Goal: Task Accomplishment & Management: Complete application form

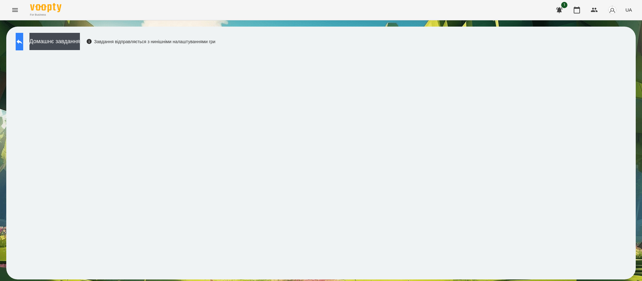
drag, startPoint x: 18, startPoint y: 26, endPoint x: 17, endPoint y: 37, distance: 10.4
click at [17, 29] on div "Домашнє завдання Завдання відправляється з нинішніми налаштуваннями гри" at bounding box center [320, 153] width 629 height 253
click at [17, 42] on button at bounding box center [20, 42] width 8 height 18
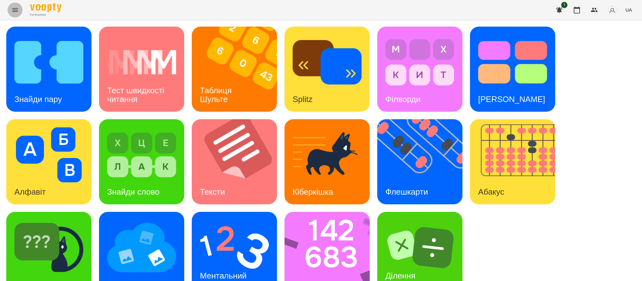
click at [18, 10] on icon "Menu" at bounding box center [15, 10] width 8 height 8
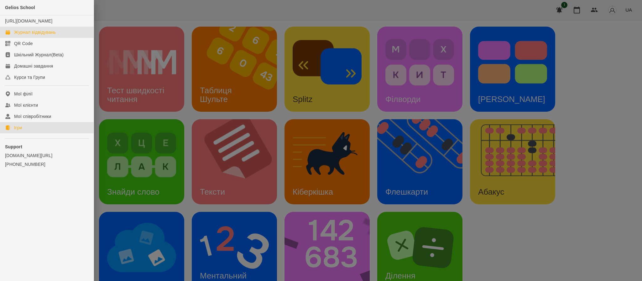
click at [15, 35] on div "Журнал відвідувань" at bounding box center [35, 32] width 42 height 6
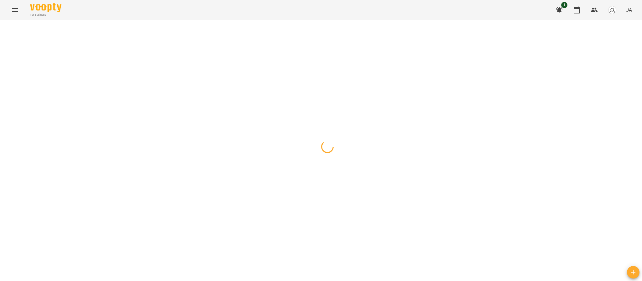
click at [13, 11] on icon "Menu" at bounding box center [15, 10] width 8 height 8
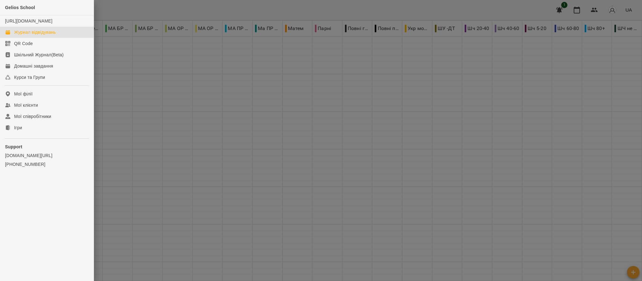
click at [14, 13] on div at bounding box center [321, 140] width 642 height 281
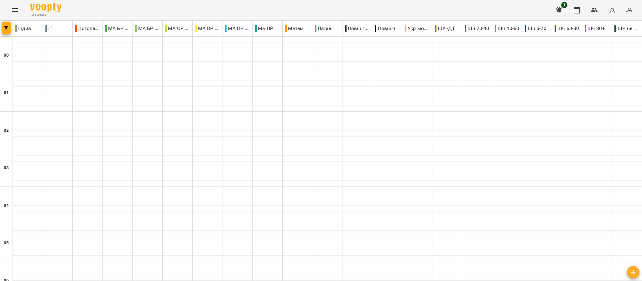
click at [14, 12] on icon "Menu" at bounding box center [15, 10] width 8 height 8
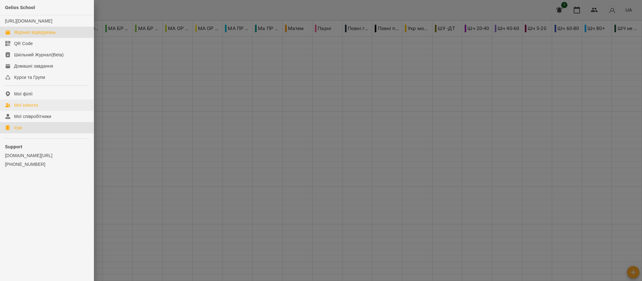
click at [12, 133] on link "Ігри" at bounding box center [47, 127] width 94 height 11
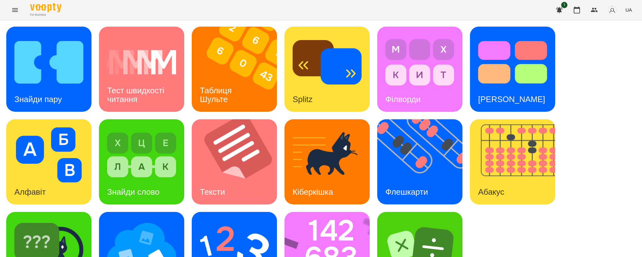
scroll to position [46, 0]
click at [430, 119] on img at bounding box center [423, 161] width 93 height 85
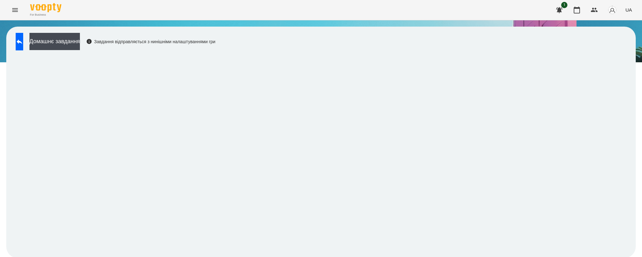
scroll to position [1, 0]
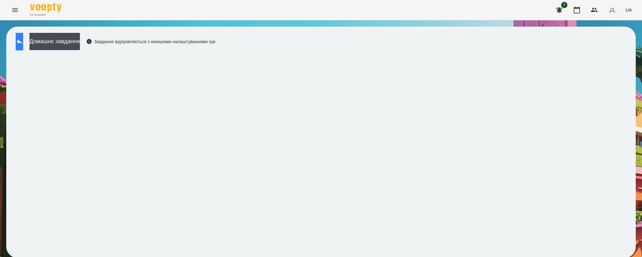
click at [23, 39] on icon at bounding box center [20, 42] width 8 height 8
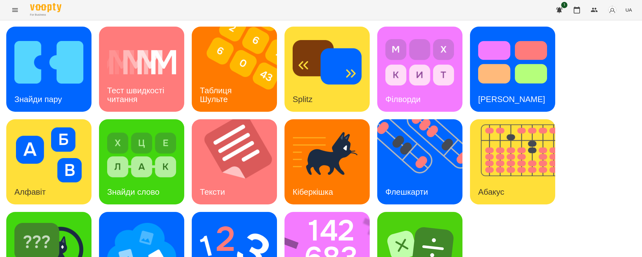
scroll to position [46, 0]
click at [306, 212] on img at bounding box center [330, 254] width 93 height 85
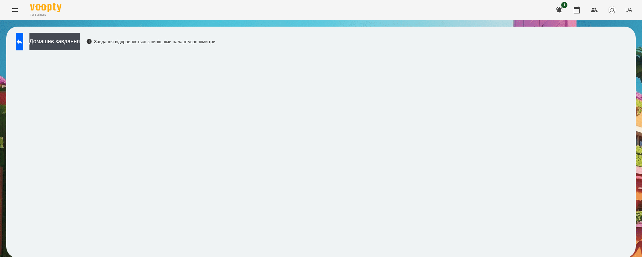
scroll to position [1, 0]
click at [18, 37] on button at bounding box center [20, 42] width 8 height 18
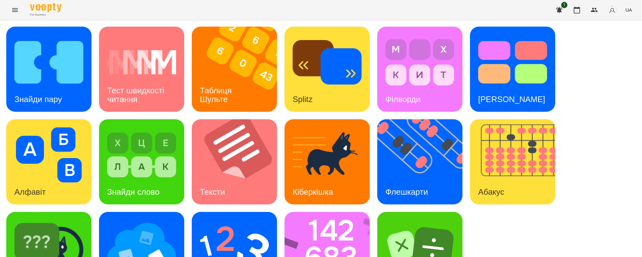
scroll to position [46, 0]
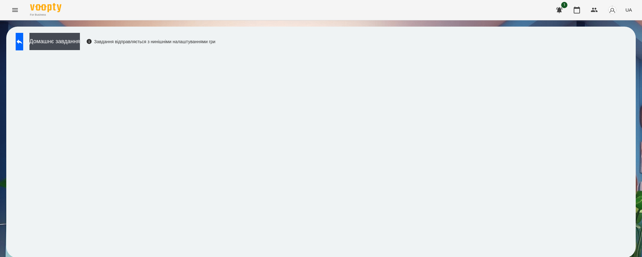
scroll to position [1, 0]
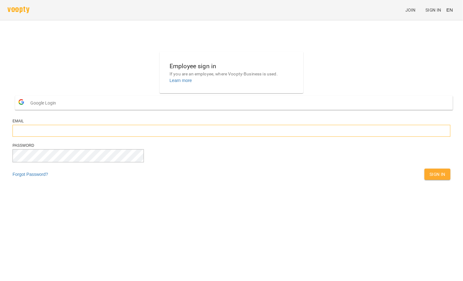
type input "**********"
click at [424, 181] on div "Sign In" at bounding box center [438, 174] width 28 height 14
click at [430, 178] on span "Sign In" at bounding box center [438, 175] width 16 height 8
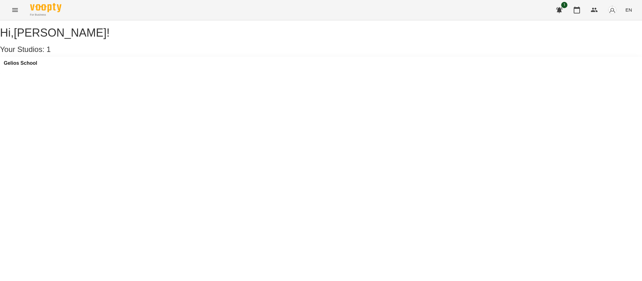
click at [14, 12] on icon "Menu" at bounding box center [15, 10] width 8 height 8
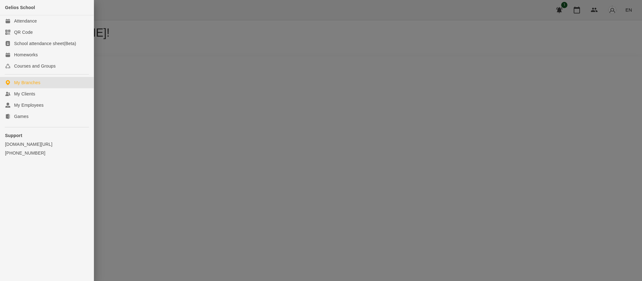
click at [38, 126] on ul "Gelios School Attendance QR Code School attendance sheet(Beta) Homeworks Course…" at bounding box center [47, 93] width 94 height 186
click at [39, 117] on link "Games" at bounding box center [47, 116] width 94 height 11
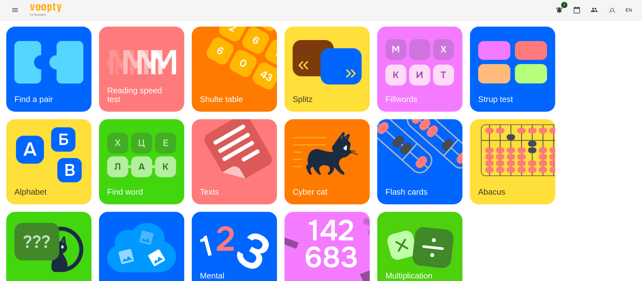
click at [463, 11] on span "EN" at bounding box center [628, 10] width 7 height 7
drag, startPoint x: 623, startPoint y: 40, endPoint x: 609, endPoint y: 59, distance: 24.1
click at [463, 40] on div "Українська" at bounding box center [616, 35] width 32 height 11
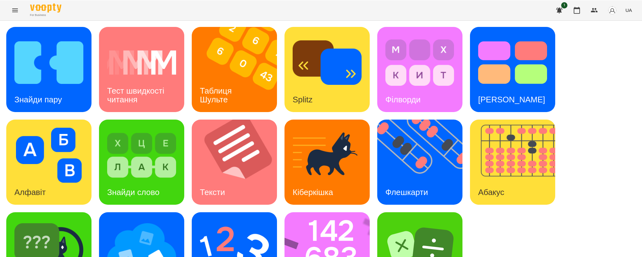
scroll to position [46, 0]
click at [44, 220] on img at bounding box center [48, 247] width 69 height 55
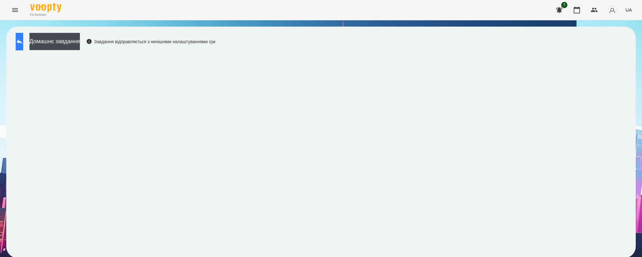
click at [21, 36] on button at bounding box center [20, 42] width 8 height 18
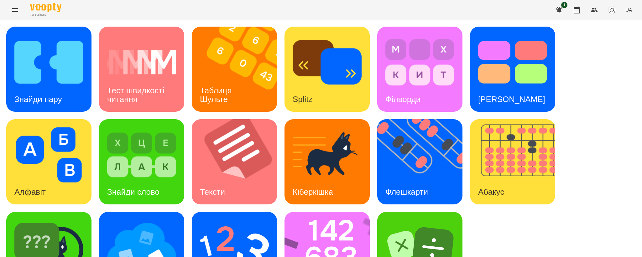
scroll to position [46, 0]
click at [39, 87] on div "Знайди пару" at bounding box center [38, 99] width 64 height 25
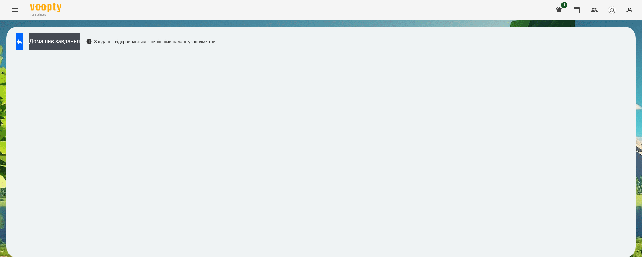
scroll to position [1, 0]
click at [23, 34] on button at bounding box center [20, 42] width 8 height 18
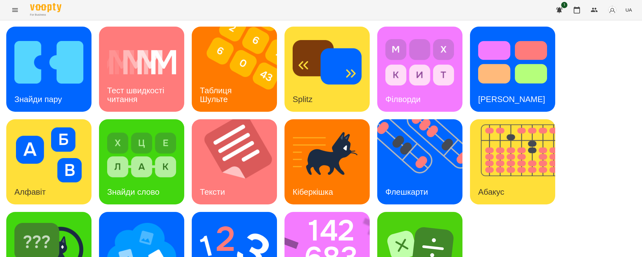
scroll to position [46, 0]
click at [202, 220] on img at bounding box center [234, 247] width 69 height 55
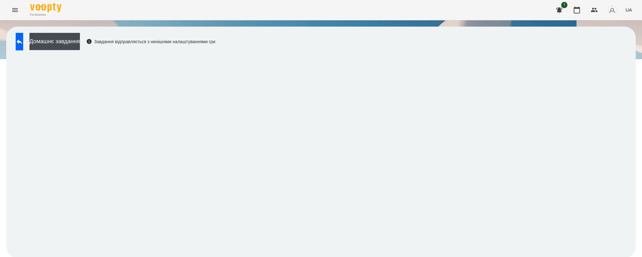
scroll to position [1, 0]
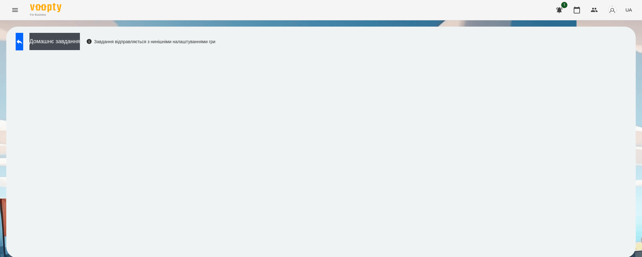
click at [463, 63] on div "Домашнє завдання Завдання відправляється з нинішніми налаштуваннями гри" at bounding box center [320, 142] width 629 height 231
click at [23, 40] on icon at bounding box center [20, 42] width 8 height 8
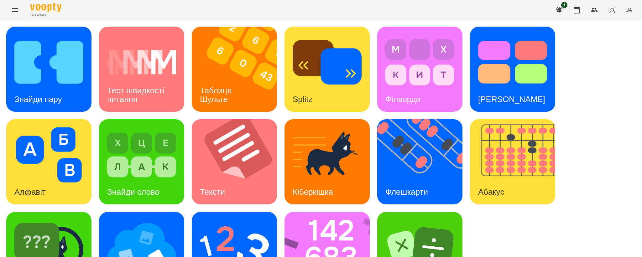
scroll to position [46, 0]
click at [111, 220] on img at bounding box center [141, 247] width 69 height 55
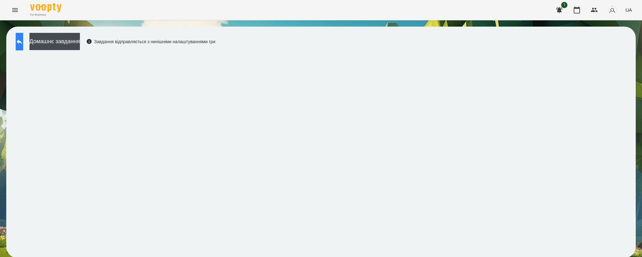
click at [18, 41] on button at bounding box center [20, 42] width 8 height 18
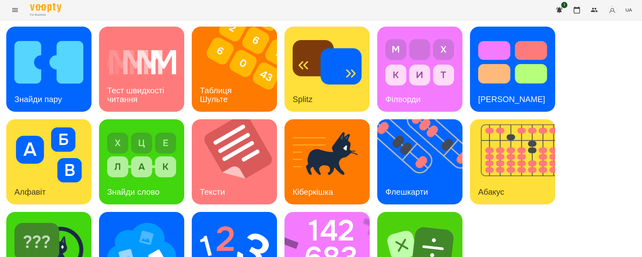
scroll to position [46, 0]
click at [232, 220] on img at bounding box center [234, 247] width 69 height 55
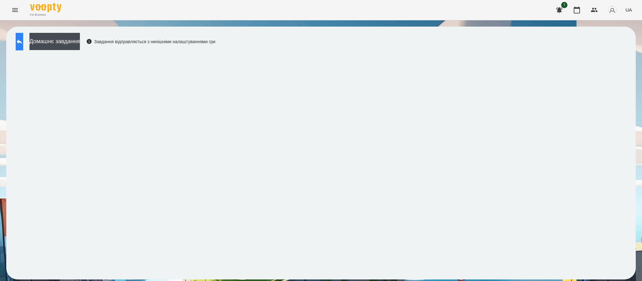
click at [23, 40] on icon at bounding box center [20, 42] width 8 height 8
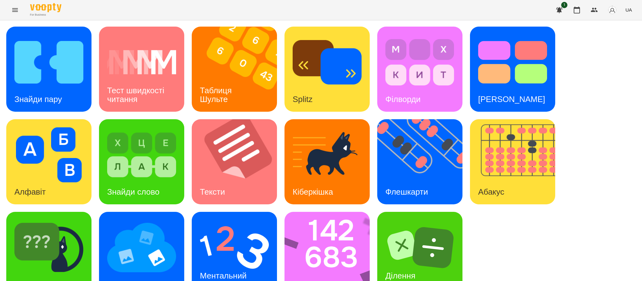
scroll to position [22, 0]
click at [221, 220] on img at bounding box center [234, 247] width 69 height 55
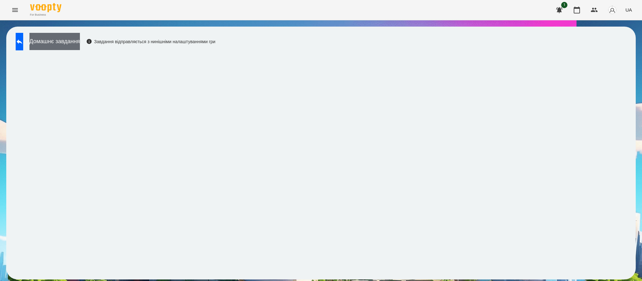
click at [80, 47] on button "Домашнє завдання" at bounding box center [54, 41] width 50 height 17
click at [75, 40] on button "Домашнє завдання" at bounding box center [54, 41] width 50 height 17
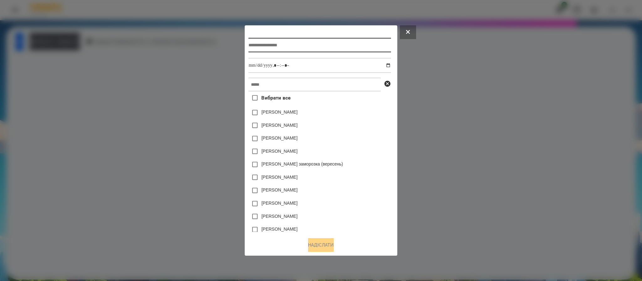
click at [295, 40] on input "text" at bounding box center [319, 45] width 142 height 14
type input "**********"
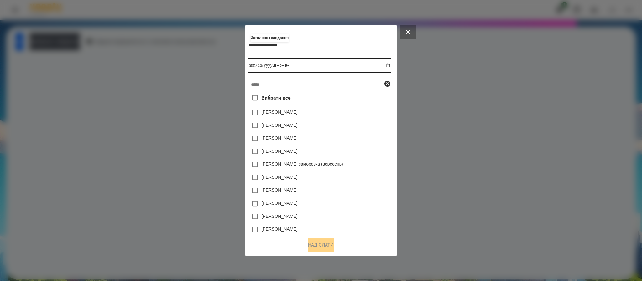
click at [382, 60] on input "datetime-local" at bounding box center [319, 65] width 142 height 15
click at [391, 66] on input "datetime-local" at bounding box center [319, 65] width 142 height 15
type input "**********"
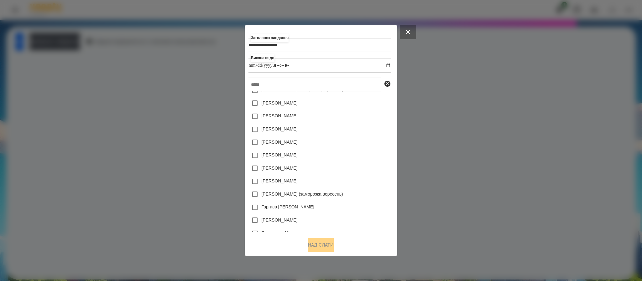
scroll to position [123, 0]
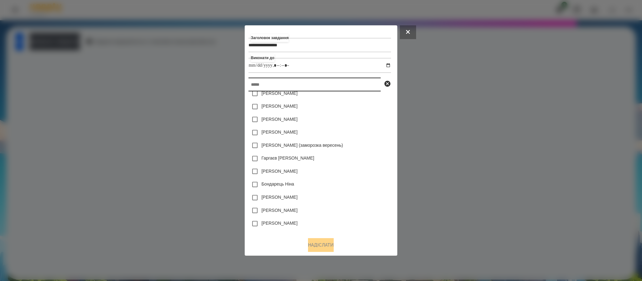
click at [301, 89] on input "text" at bounding box center [314, 85] width 132 height 14
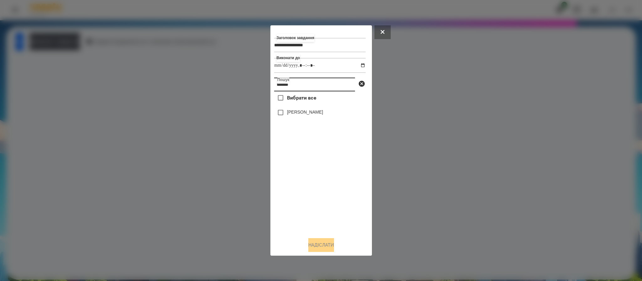
scroll to position [0, 0]
type input "*******"
click at [294, 112] on label "[PERSON_NAME]" at bounding box center [305, 112] width 36 height 6
click at [326, 251] on button "Надіслати" at bounding box center [321, 245] width 26 height 14
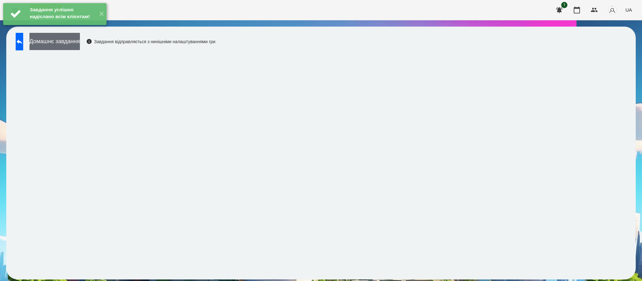
click at [80, 44] on button "Домашнє завдання" at bounding box center [54, 41] width 50 height 17
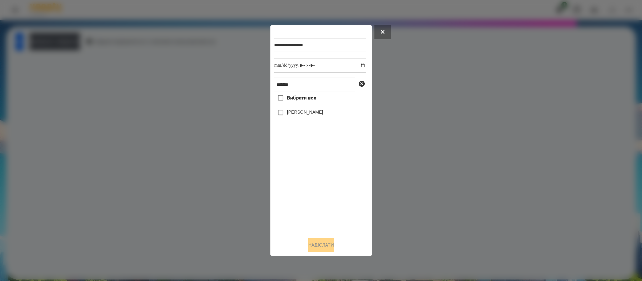
click at [301, 113] on label "[PERSON_NAME]" at bounding box center [305, 112] width 36 height 6
click at [318, 249] on button "Надіслати" at bounding box center [321, 245] width 26 height 14
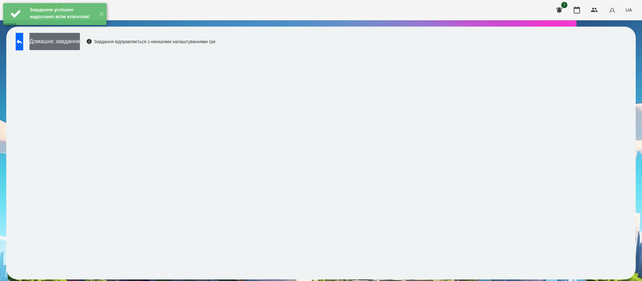
click at [64, 47] on button "Домашнє завдання" at bounding box center [54, 41] width 50 height 17
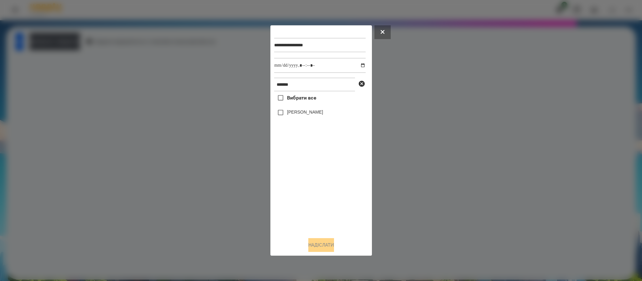
click at [287, 111] on label "[PERSON_NAME]" at bounding box center [305, 112] width 36 height 6
click at [308, 244] on button "Надіслати" at bounding box center [321, 245] width 26 height 14
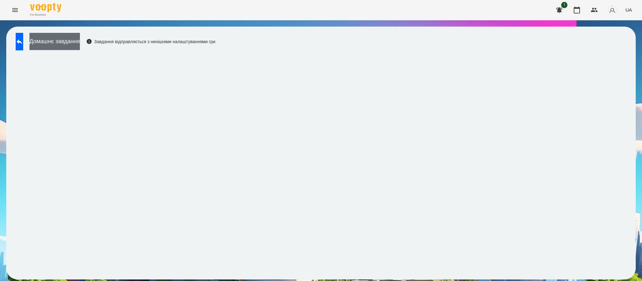
click at [80, 41] on button "Домашнє завдання" at bounding box center [54, 41] width 50 height 17
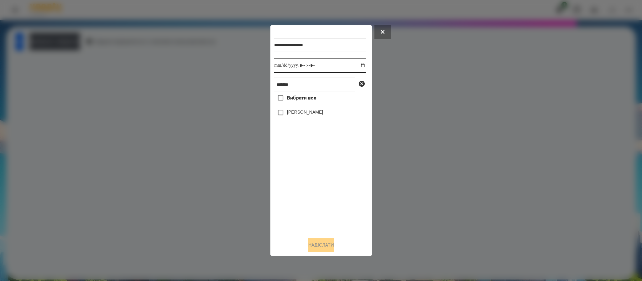
click at [360, 66] on input "datetime-local" at bounding box center [319, 65] width 91 height 15
type input "**********"
drag, startPoint x: 331, startPoint y: 199, endPoint x: 319, endPoint y: 158, distance: 42.2
click at [331, 199] on div "Вибрати все [PERSON_NAME]" at bounding box center [319, 161] width 91 height 141
click at [294, 112] on label "[PERSON_NAME]" at bounding box center [305, 112] width 36 height 6
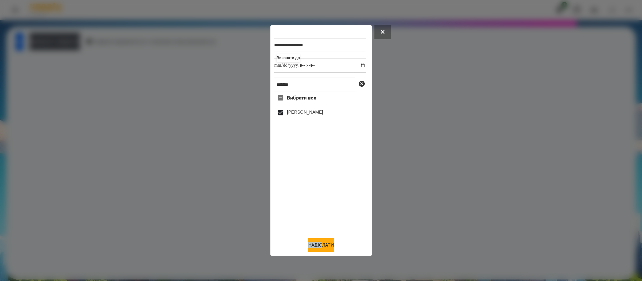
drag, startPoint x: 321, startPoint y: 233, endPoint x: 321, endPoint y: 237, distance: 3.8
click at [321, 237] on div "**********" at bounding box center [321, 140] width 94 height 223
click at [320, 241] on button "Надіслати" at bounding box center [321, 245] width 26 height 14
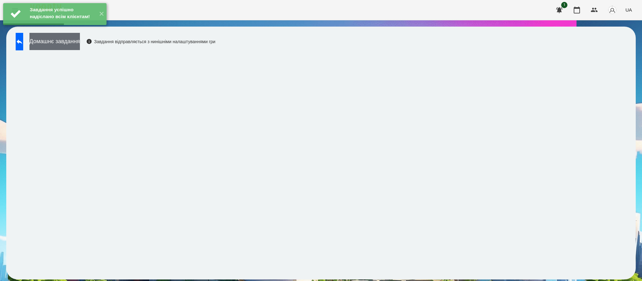
click at [52, 43] on button "Домашнє завдання" at bounding box center [54, 41] width 50 height 17
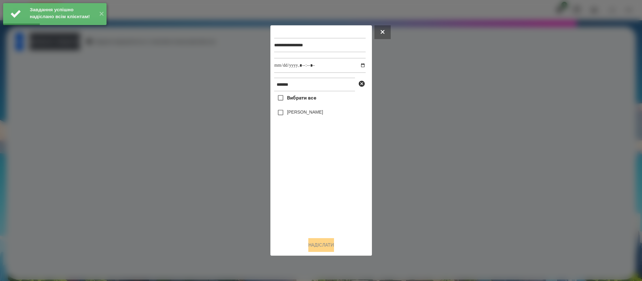
click at [326, 114] on div "[PERSON_NAME]" at bounding box center [319, 112] width 91 height 13
click at [315, 117] on div "[PERSON_NAME]" at bounding box center [319, 112] width 91 height 13
click at [313, 113] on label "[PERSON_NAME]" at bounding box center [305, 112] width 36 height 6
click at [296, 247] on div "Надіслати" at bounding box center [321, 245] width 94 height 14
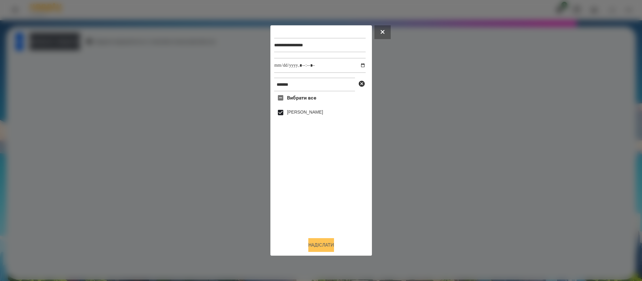
click at [311, 242] on button "Надіслати" at bounding box center [321, 245] width 26 height 14
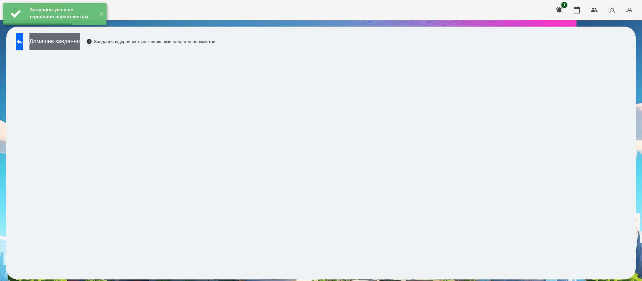
click at [76, 39] on button "Домашнє завдання" at bounding box center [54, 41] width 50 height 17
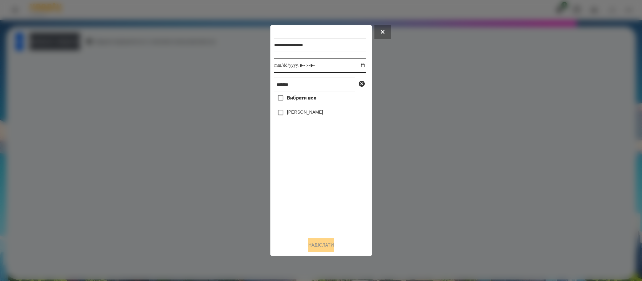
click at [358, 67] on input "datetime-local" at bounding box center [319, 65] width 91 height 15
type input "**********"
click at [339, 204] on div "Вибрати все [PERSON_NAME]" at bounding box center [319, 161] width 91 height 141
click at [300, 112] on label "[PERSON_NAME]" at bounding box center [305, 112] width 36 height 6
click at [328, 250] on button "Надіслати" at bounding box center [321, 245] width 26 height 14
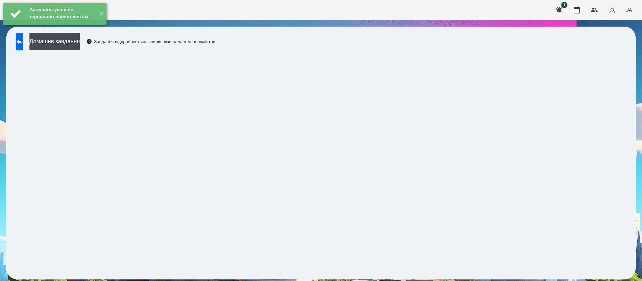
click at [75, 28] on div "Завдання успішно надіслано всім клієнтам! ✕" at bounding box center [55, 14] width 110 height 28
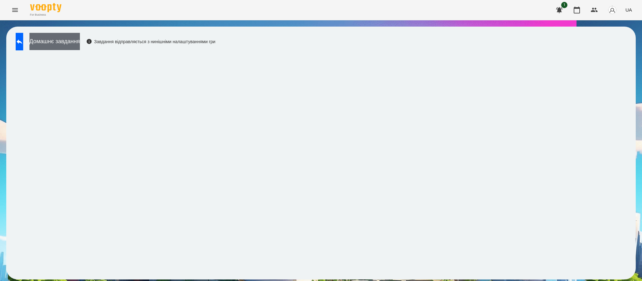
click at [80, 42] on button "Домашнє завдання" at bounding box center [54, 41] width 50 height 17
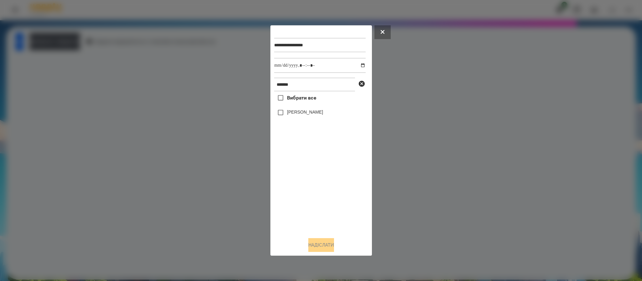
click at [306, 114] on label "[PERSON_NAME]" at bounding box center [305, 112] width 36 height 6
click at [318, 250] on button "Надіслати" at bounding box center [321, 245] width 26 height 14
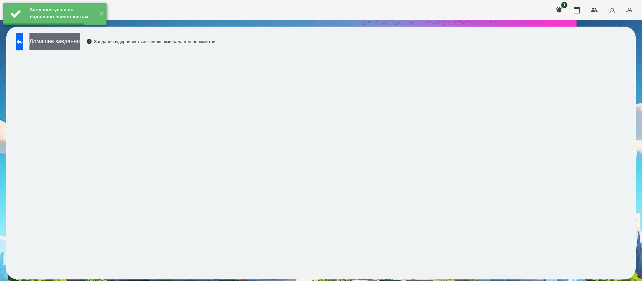
click at [80, 42] on button "Домашнє завдання" at bounding box center [54, 41] width 50 height 17
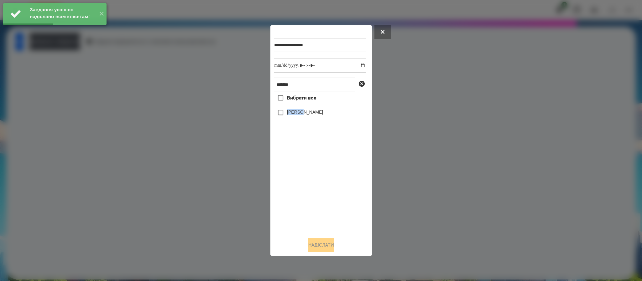
click at [307, 110] on label "[PERSON_NAME]" at bounding box center [305, 112] width 36 height 6
click at [358, 65] on input "datetime-local" at bounding box center [319, 65] width 91 height 15
type input "**********"
drag, startPoint x: 332, startPoint y: 192, endPoint x: 330, endPoint y: 158, distance: 33.9
click at [332, 193] on div "Вибрати все [PERSON_NAME]" at bounding box center [319, 161] width 91 height 141
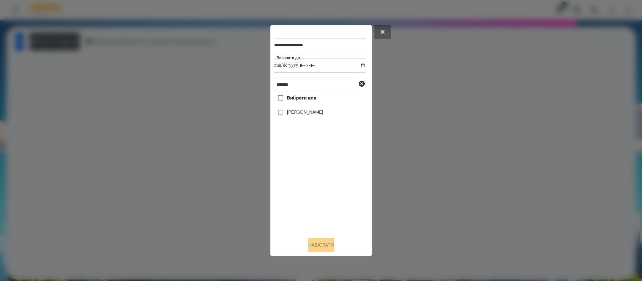
click at [298, 109] on div "[PERSON_NAME]" at bounding box center [319, 112] width 91 height 13
click at [298, 115] on label "[PERSON_NAME]" at bounding box center [305, 112] width 36 height 6
click at [325, 247] on button "Надіслати" at bounding box center [321, 245] width 26 height 14
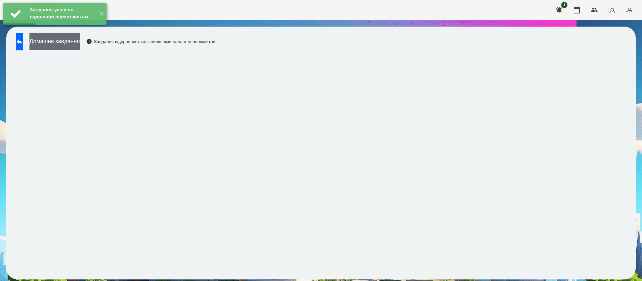
click at [72, 41] on button "Домашнє завдання" at bounding box center [54, 41] width 50 height 17
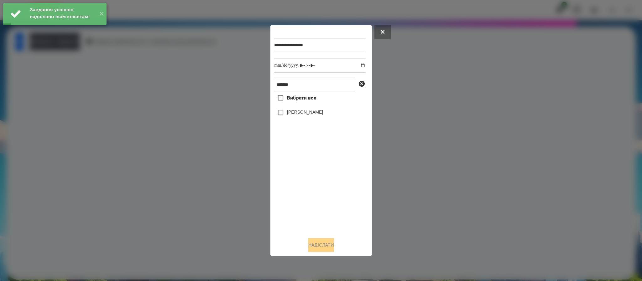
click at [291, 114] on label "[PERSON_NAME]" at bounding box center [305, 112] width 36 height 6
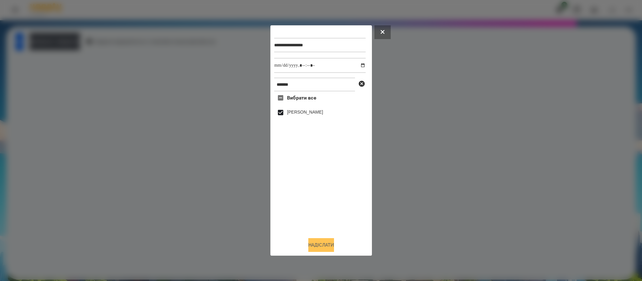
click at [321, 245] on button "Надіслати" at bounding box center [321, 245] width 26 height 14
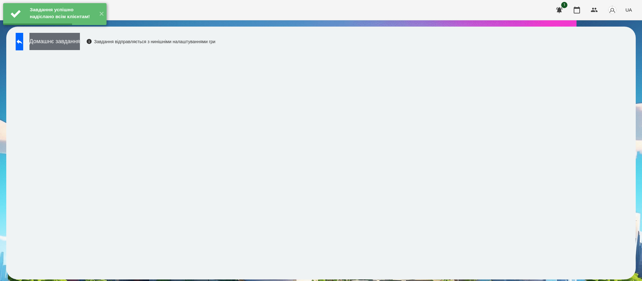
click at [69, 43] on button "Домашнє завдання" at bounding box center [54, 41] width 50 height 17
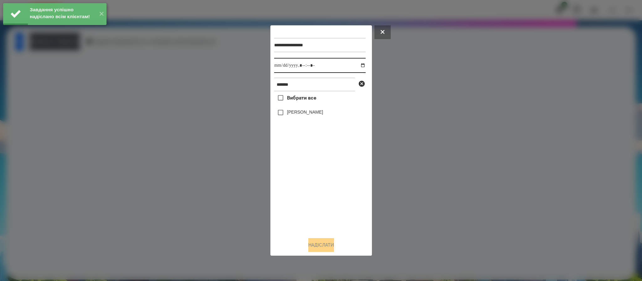
click at [359, 65] on input "datetime-local" at bounding box center [319, 65] width 91 height 15
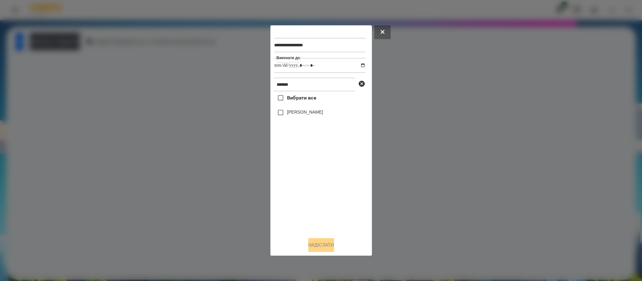
type input "**********"
click at [336, 236] on div "**********" at bounding box center [321, 140] width 94 height 223
click at [299, 115] on label "[PERSON_NAME]" at bounding box center [305, 112] width 36 height 6
click at [322, 242] on button "Надіслати" at bounding box center [321, 245] width 26 height 14
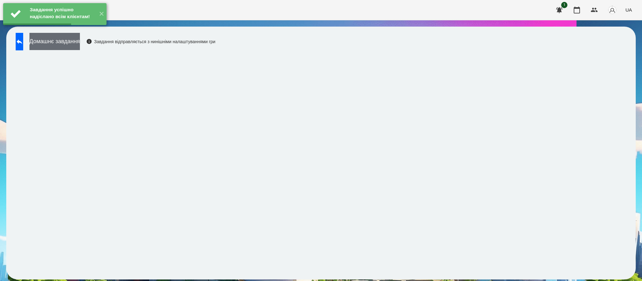
click at [77, 43] on button "Домашнє завдання" at bounding box center [54, 41] width 50 height 17
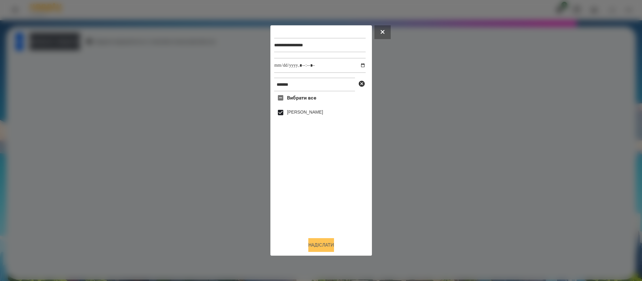
click at [322, 243] on button "Надіслати" at bounding box center [321, 245] width 26 height 14
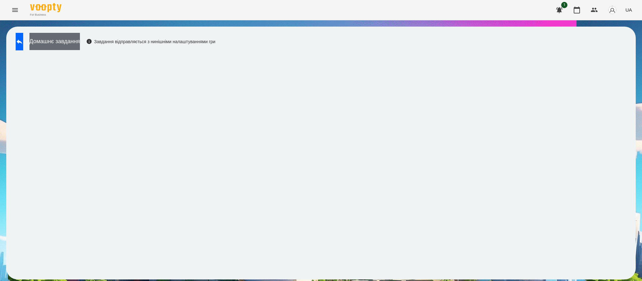
click at [72, 34] on button "Домашнє завдання" at bounding box center [54, 41] width 50 height 17
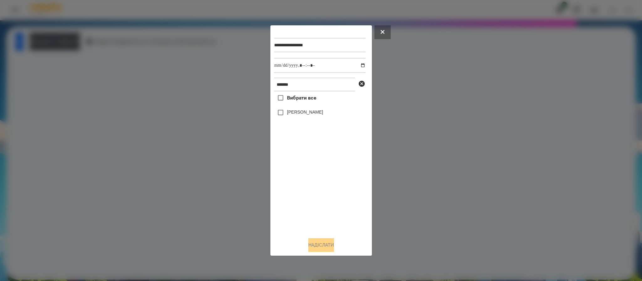
click at [301, 110] on label "[PERSON_NAME]" at bounding box center [305, 112] width 36 height 6
click at [327, 252] on button "Надіслати" at bounding box center [321, 245] width 26 height 14
click at [88, 40] on div at bounding box center [321, 140] width 642 height 281
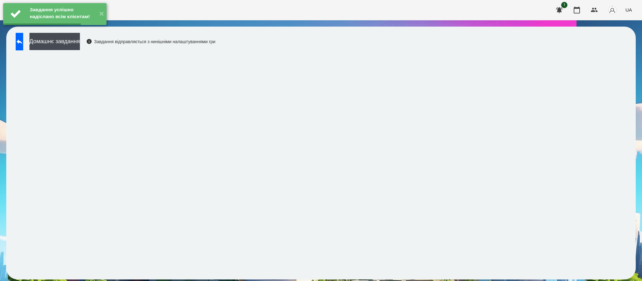
click at [80, 40] on button "Домашнє завдання" at bounding box center [54, 41] width 50 height 17
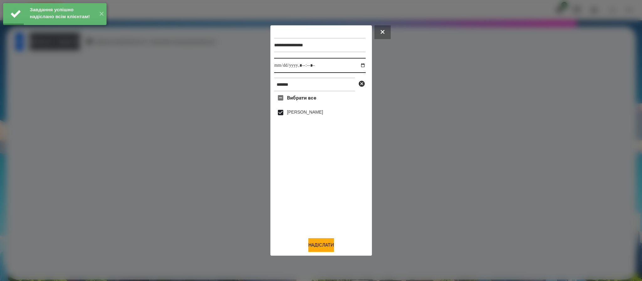
click at [357, 65] on input "datetime-local" at bounding box center [319, 65] width 91 height 15
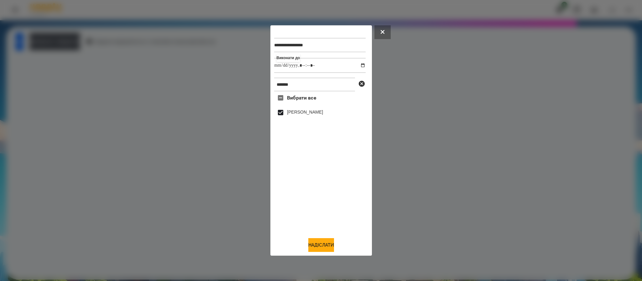
type input "**********"
click at [306, 186] on div "Вибрати все [PERSON_NAME]" at bounding box center [319, 161] width 91 height 141
click at [321, 252] on button "Надіслати" at bounding box center [321, 245] width 26 height 14
click at [80, 41] on button "Домашнє завдання" at bounding box center [54, 41] width 50 height 17
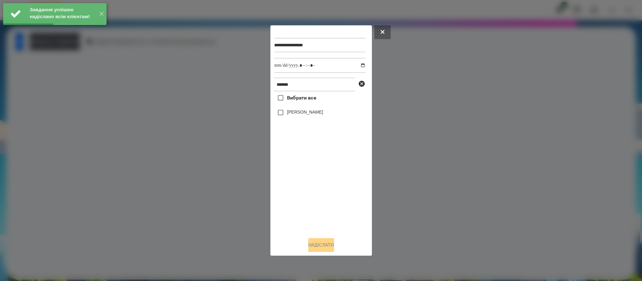
click at [296, 112] on label "[PERSON_NAME]" at bounding box center [305, 112] width 36 height 6
click at [322, 247] on button "Надіслати" at bounding box center [321, 245] width 26 height 14
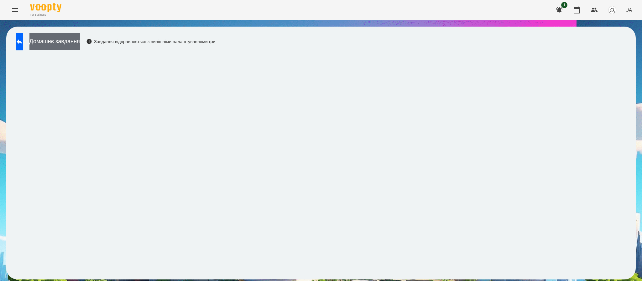
click at [80, 43] on button "Домашнє завдання" at bounding box center [54, 41] width 50 height 17
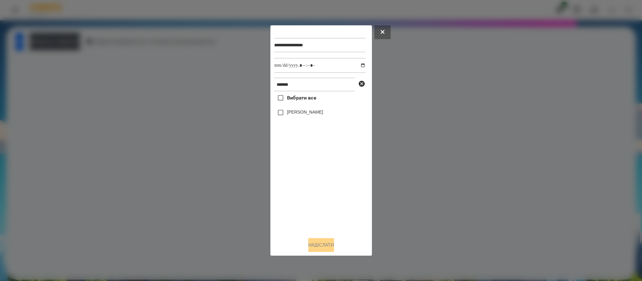
click at [287, 107] on div "[PERSON_NAME]" at bounding box center [319, 112] width 91 height 13
click at [287, 113] on label "[PERSON_NAME]" at bounding box center [305, 112] width 36 height 6
click at [318, 247] on button "Надіслати" at bounding box center [321, 245] width 26 height 14
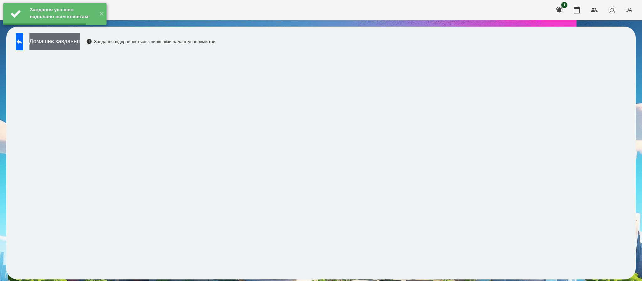
click at [80, 39] on button "Домашнє завдання" at bounding box center [54, 41] width 50 height 17
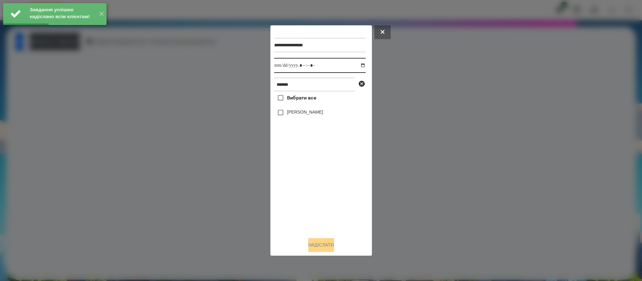
click at [357, 64] on input "datetime-local" at bounding box center [319, 65] width 91 height 15
type input "**********"
click at [310, 196] on div "Вибрати все [PERSON_NAME]" at bounding box center [319, 161] width 91 height 141
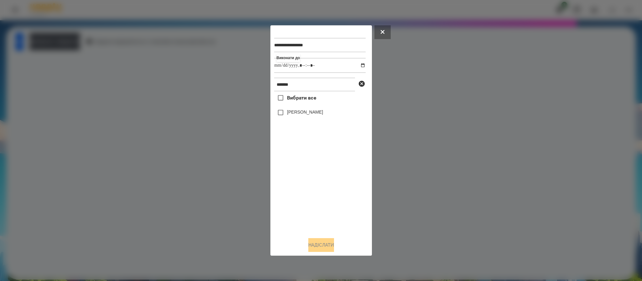
click at [297, 114] on label "[PERSON_NAME]" at bounding box center [305, 112] width 36 height 6
click at [327, 245] on button "Надіслати" at bounding box center [321, 245] width 26 height 14
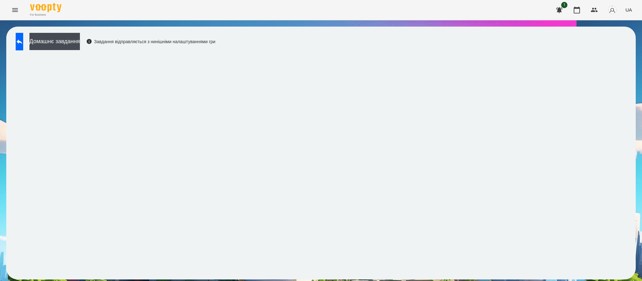
click at [76, 51] on div "Домашнє завдання Завдання відправляється з нинішніми налаштуваннями гри" at bounding box center [114, 43] width 203 height 21
click at [74, 45] on button "Домашнє завдання" at bounding box center [54, 41] width 50 height 17
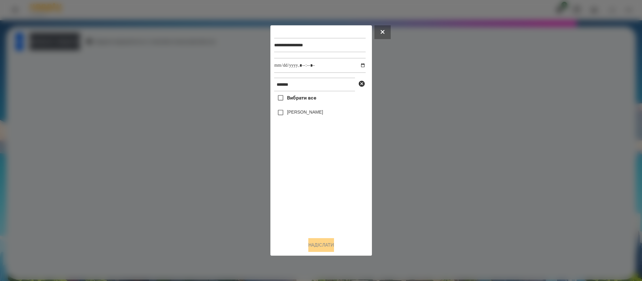
click at [296, 110] on label "[PERSON_NAME]" at bounding box center [305, 112] width 36 height 6
click at [330, 248] on button "Надіслати" at bounding box center [321, 245] width 26 height 14
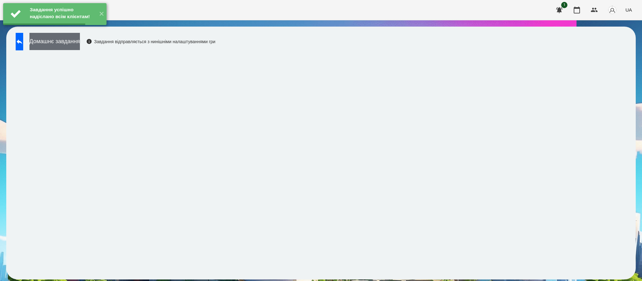
click at [80, 42] on button "Домашнє завдання" at bounding box center [54, 41] width 50 height 17
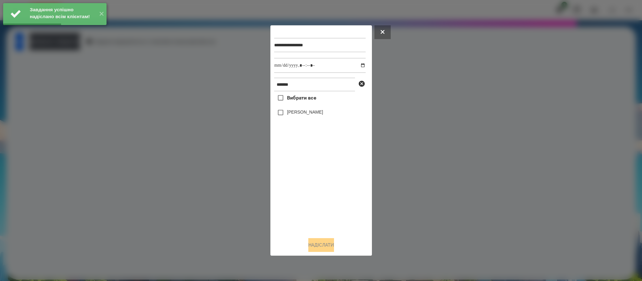
click at [304, 111] on label "[PERSON_NAME]" at bounding box center [305, 112] width 36 height 6
click at [323, 240] on button "Надіслати" at bounding box center [321, 245] width 26 height 14
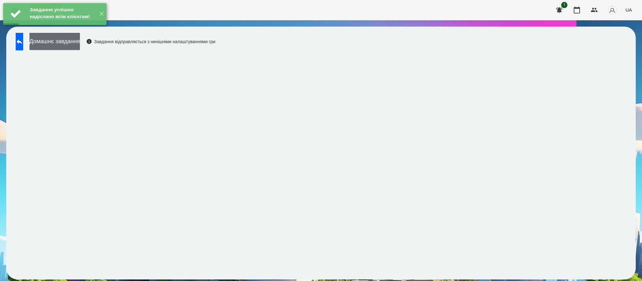
click at [80, 45] on button "Домашнє завдання" at bounding box center [54, 41] width 50 height 17
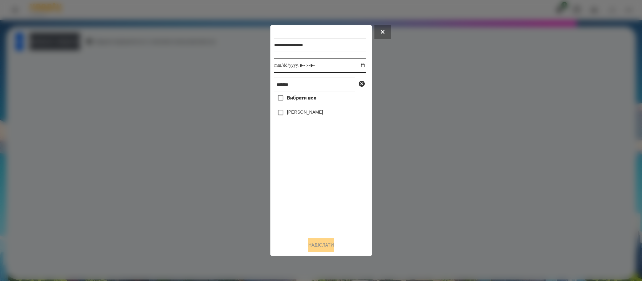
click at [356, 66] on input "datetime-local" at bounding box center [319, 65] width 91 height 15
type input "**********"
click at [327, 195] on div "Вибрати все [PERSON_NAME]" at bounding box center [319, 161] width 91 height 141
click at [300, 111] on label "[PERSON_NAME]" at bounding box center [305, 112] width 36 height 6
click at [328, 245] on button "Надіслати" at bounding box center [321, 245] width 26 height 14
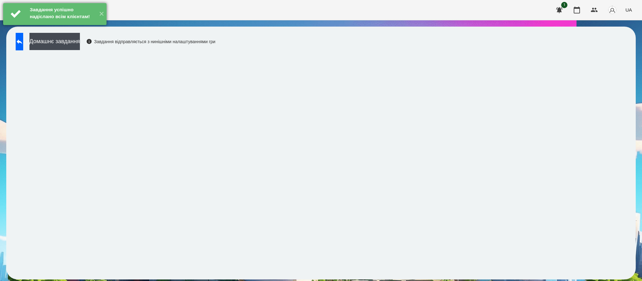
click at [64, 25] on div "Завдання успішно надіслано всім клієнтам!" at bounding box center [61, 14] width 67 height 22
click at [73, 44] on button "Домашнє завдання" at bounding box center [54, 41] width 50 height 17
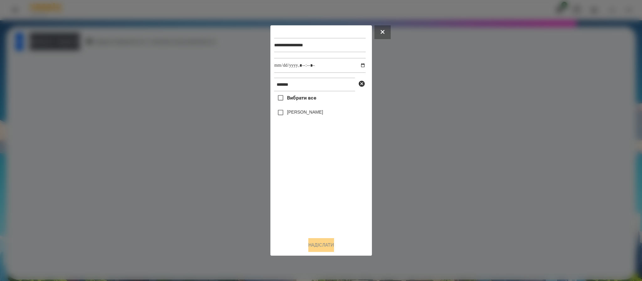
click at [297, 111] on label "[PERSON_NAME]" at bounding box center [305, 112] width 36 height 6
click at [311, 249] on button "Надіслати" at bounding box center [321, 245] width 26 height 14
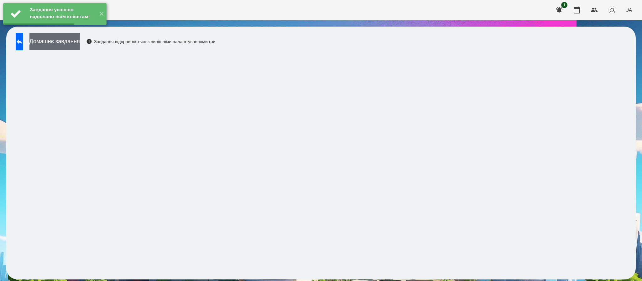
click at [74, 39] on button "Домашнє завдання" at bounding box center [54, 41] width 50 height 17
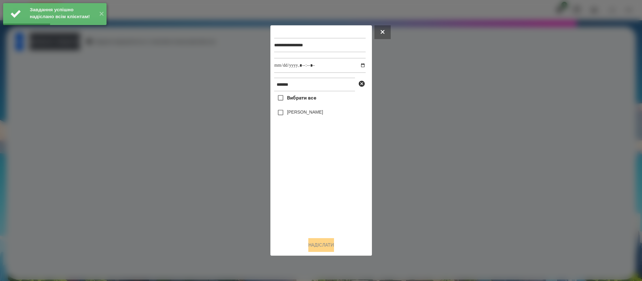
click at [310, 114] on label "[PERSON_NAME]" at bounding box center [305, 112] width 36 height 6
click at [310, 248] on button "Надіслати" at bounding box center [321, 245] width 26 height 14
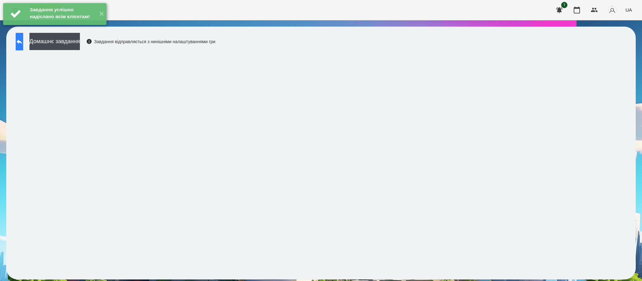
click at [23, 48] on button at bounding box center [20, 42] width 8 height 18
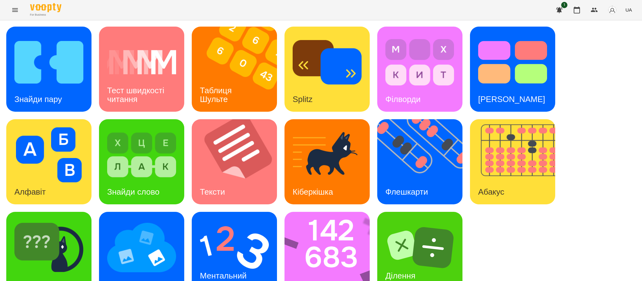
scroll to position [22, 0]
click at [409, 133] on img at bounding box center [423, 161] width 93 height 85
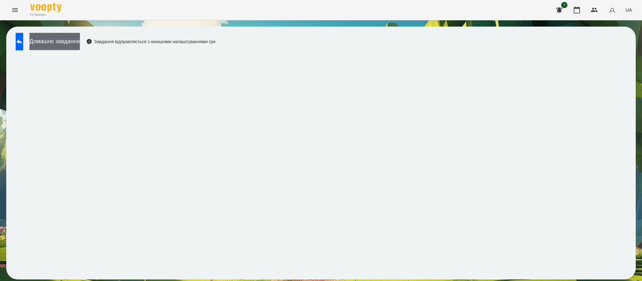
click at [80, 43] on button "Домашнє завдання" at bounding box center [54, 41] width 50 height 17
click at [72, 47] on button "Домашнє завдання" at bounding box center [54, 41] width 50 height 17
click at [78, 39] on button "Домашнє завдання" at bounding box center [54, 41] width 50 height 17
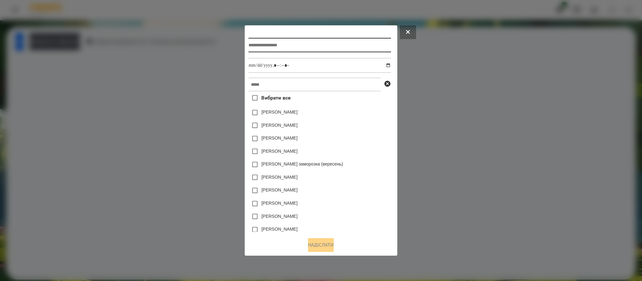
click at [285, 45] on input "text" at bounding box center [319, 45] width 142 height 14
type input "*********"
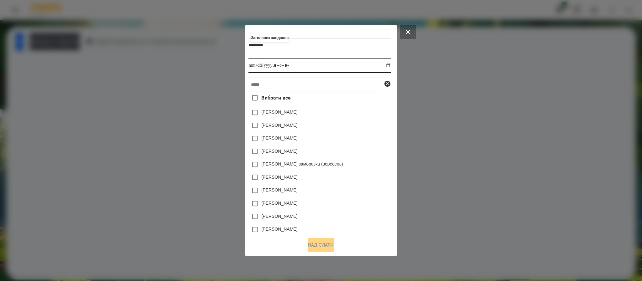
click at [391, 63] on input "datetime-local" at bounding box center [319, 65] width 142 height 15
type input "**********"
click at [367, 172] on div "[PERSON_NAME]" at bounding box center [319, 177] width 142 height 13
click at [272, 87] on input "text" at bounding box center [314, 85] width 132 height 14
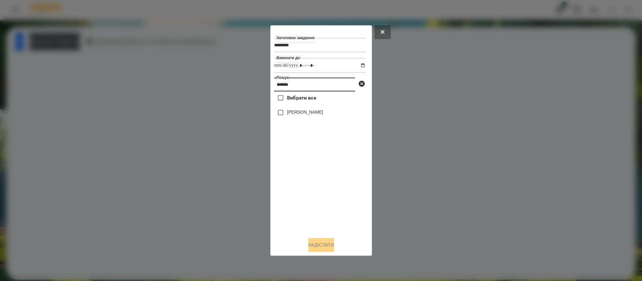
type input "*******"
click at [310, 245] on button "Надіслати" at bounding box center [321, 245] width 26 height 14
click at [92, 44] on div at bounding box center [321, 140] width 642 height 281
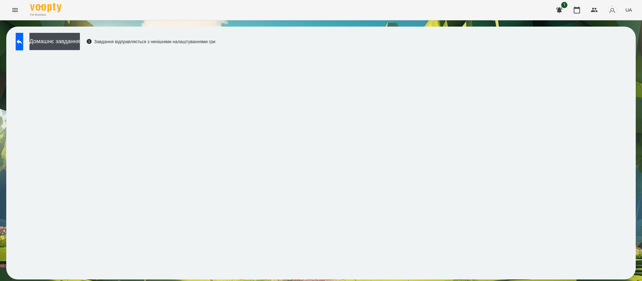
click at [80, 44] on button "Домашнє завдання" at bounding box center [54, 41] width 50 height 17
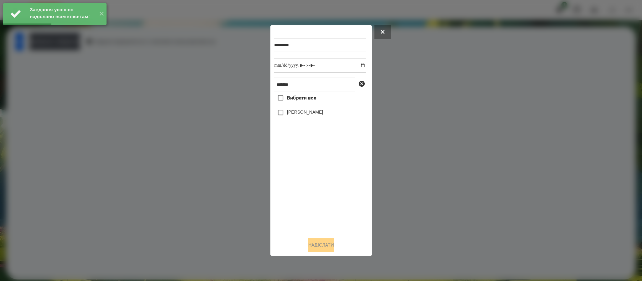
click at [303, 110] on label "[PERSON_NAME]" at bounding box center [305, 112] width 36 height 6
click at [317, 245] on button "Надіслати" at bounding box center [321, 245] width 26 height 14
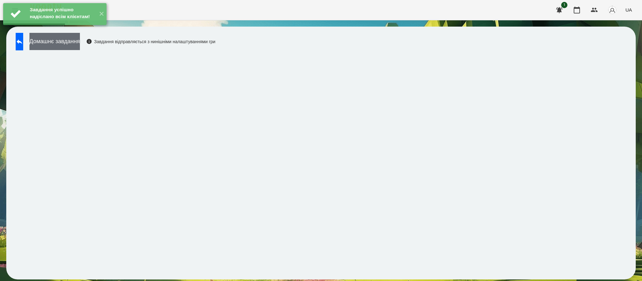
click at [80, 42] on button "Домашнє завдання" at bounding box center [54, 41] width 50 height 17
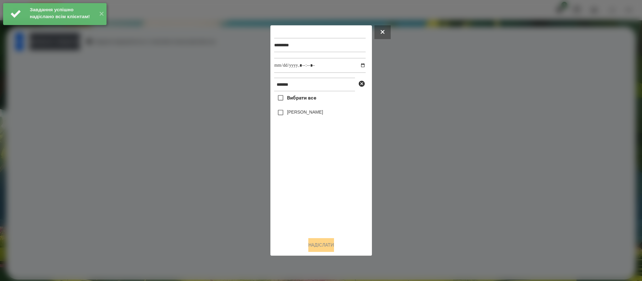
click at [300, 112] on label "[PERSON_NAME]" at bounding box center [305, 112] width 36 height 6
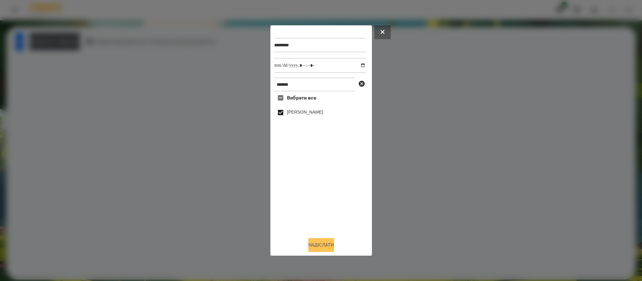
click at [330, 243] on button "Надіслати" at bounding box center [321, 245] width 26 height 14
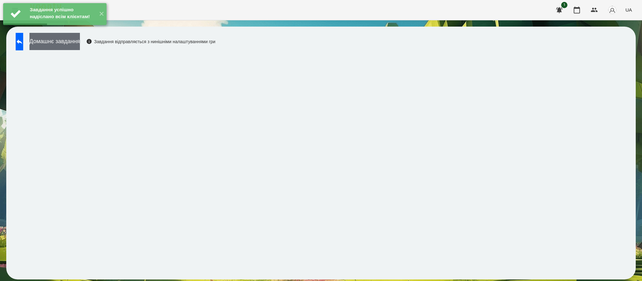
click at [80, 46] on button "Домашнє завдання" at bounding box center [54, 41] width 50 height 17
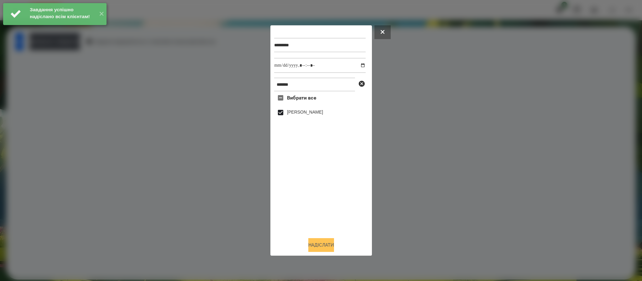
click at [323, 250] on button "Надіслати" at bounding box center [321, 245] width 26 height 14
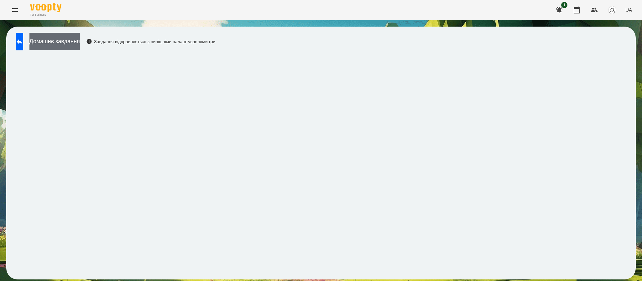
click at [70, 39] on button "Домашнє завдання" at bounding box center [54, 41] width 50 height 17
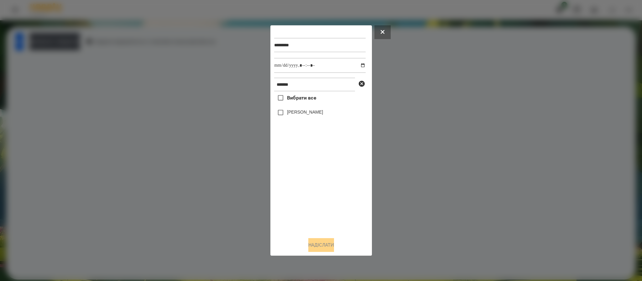
click at [287, 115] on label "[PERSON_NAME]" at bounding box center [305, 112] width 36 height 6
click at [315, 242] on button "Надіслати" at bounding box center [321, 245] width 26 height 14
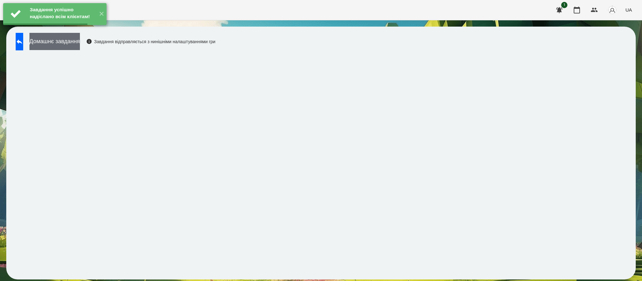
click at [80, 40] on button "Домашнє завдання" at bounding box center [54, 41] width 50 height 17
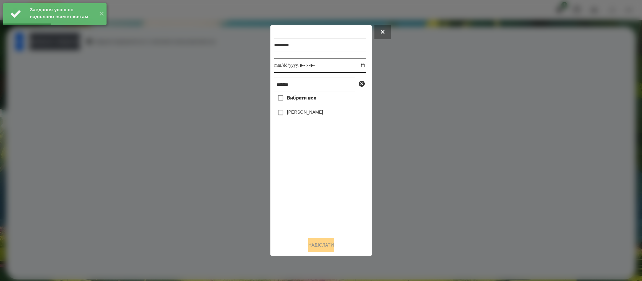
click at [357, 67] on input "datetime-local" at bounding box center [319, 65] width 91 height 15
type input "**********"
click at [299, 215] on div "Вибрати все [PERSON_NAME]" at bounding box center [319, 161] width 91 height 141
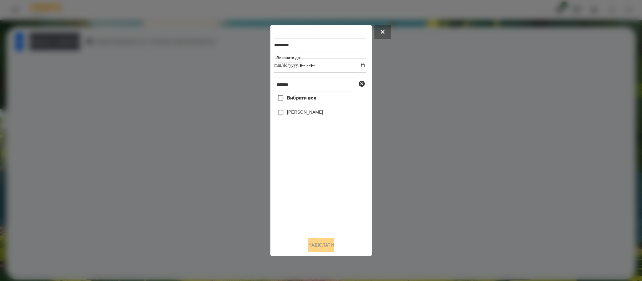
click at [300, 113] on label "[PERSON_NAME]" at bounding box center [305, 112] width 36 height 6
click at [316, 241] on button "Надіслати" at bounding box center [321, 245] width 26 height 14
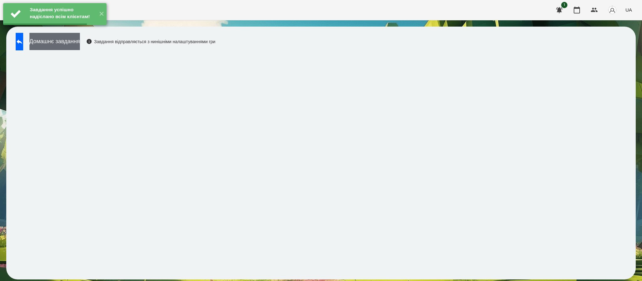
click at [80, 40] on button "Домашнє завдання" at bounding box center [54, 41] width 50 height 17
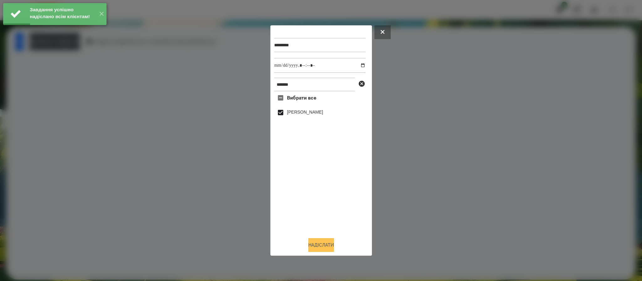
click at [318, 248] on button "Надіслати" at bounding box center [321, 245] width 26 height 14
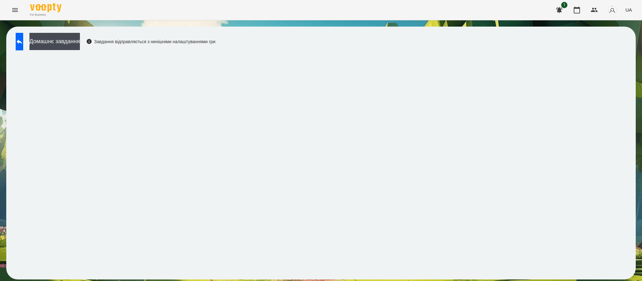
click at [69, 51] on div "Домашнє завдання Завдання відправляється з нинішніми налаштуваннями гри" at bounding box center [114, 43] width 203 height 21
click at [72, 43] on button "Домашнє завдання" at bounding box center [54, 41] width 50 height 17
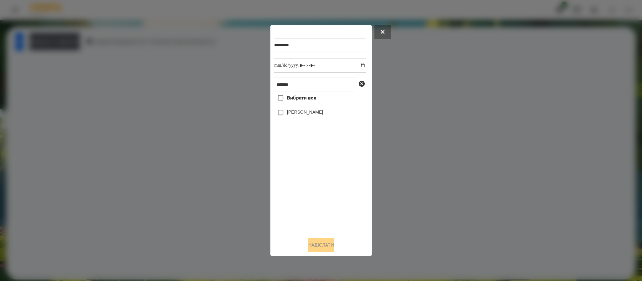
click at [289, 115] on label "[PERSON_NAME]" at bounding box center [305, 112] width 36 height 6
click at [332, 247] on button "Надіслати" at bounding box center [321, 245] width 26 height 14
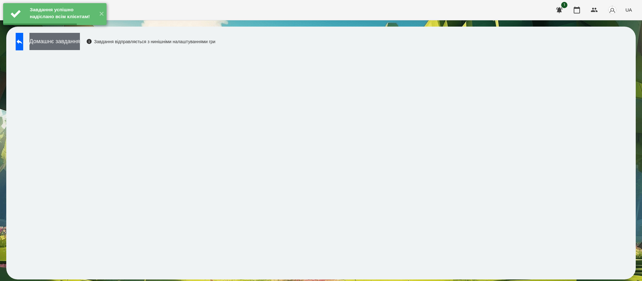
click at [80, 39] on button "Домашнє завдання" at bounding box center [54, 41] width 50 height 17
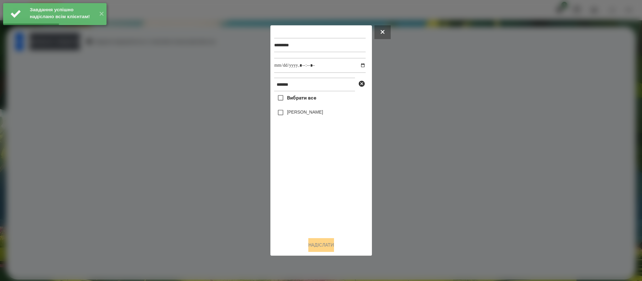
click at [326, 113] on div "[PERSON_NAME]" at bounding box center [319, 112] width 91 height 13
click at [313, 117] on div "[PERSON_NAME]" at bounding box center [319, 112] width 91 height 13
click at [313, 115] on label "[PERSON_NAME]" at bounding box center [305, 112] width 36 height 6
click at [324, 245] on button "Надіслати" at bounding box center [321, 245] width 26 height 14
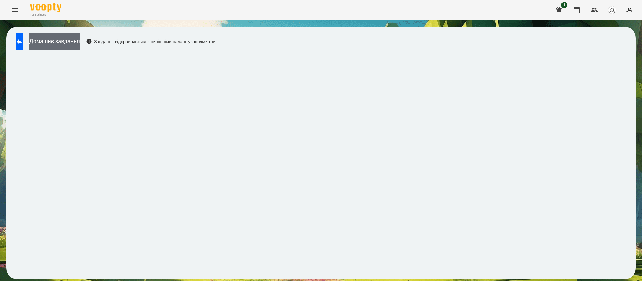
click at [80, 45] on button "Домашнє завдання" at bounding box center [54, 41] width 50 height 17
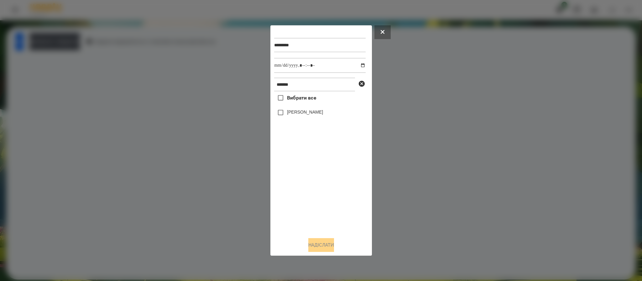
click at [325, 116] on div "[PERSON_NAME]" at bounding box center [319, 112] width 91 height 13
click at [317, 112] on label "[PERSON_NAME]" at bounding box center [305, 112] width 36 height 6
click at [322, 243] on button "Надіслати" at bounding box center [321, 245] width 26 height 14
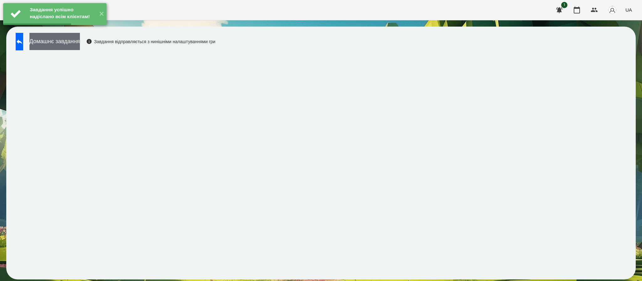
click at [80, 39] on button "Домашнє завдання" at bounding box center [54, 41] width 50 height 17
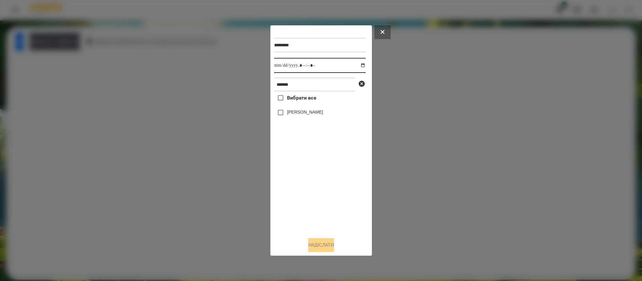
click at [356, 67] on input "datetime-local" at bounding box center [319, 65] width 91 height 15
type input "**********"
click at [313, 190] on div "Вибрати все [PERSON_NAME]" at bounding box center [319, 161] width 91 height 141
click at [299, 111] on label "[PERSON_NAME]" at bounding box center [305, 112] width 36 height 6
click at [322, 242] on button "Надіслати" at bounding box center [321, 245] width 26 height 14
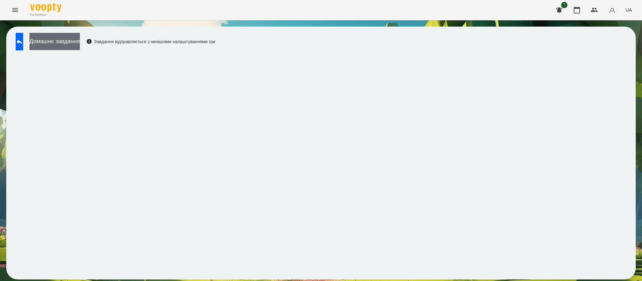
click at [80, 40] on button "Домашнє завдання" at bounding box center [54, 41] width 50 height 17
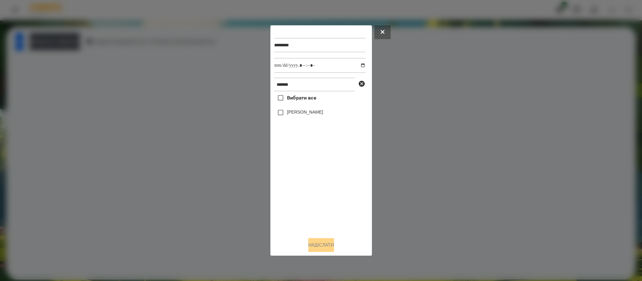
click at [200, 214] on div at bounding box center [321, 140] width 642 height 281
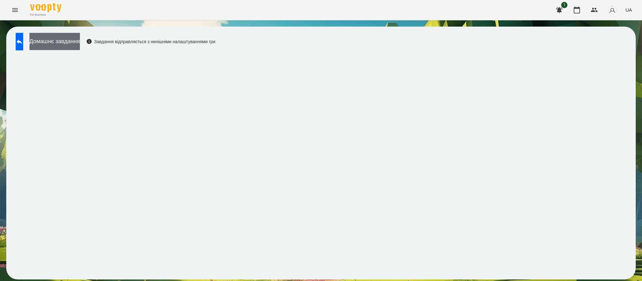
click at [80, 38] on button "Домашнє завдання" at bounding box center [54, 41] width 50 height 17
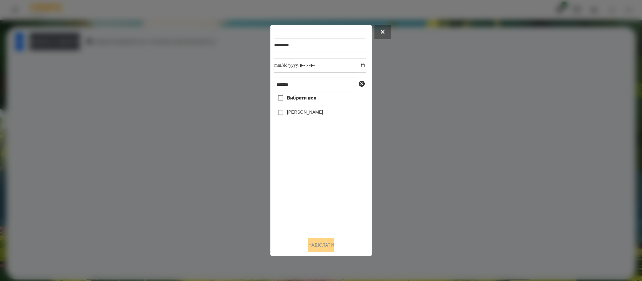
click at [304, 117] on div "[PERSON_NAME]" at bounding box center [319, 112] width 91 height 13
drag, startPoint x: 303, startPoint y: 117, endPoint x: 300, endPoint y: 113, distance: 4.7
click at [301, 114] on div "[PERSON_NAME]" at bounding box center [319, 112] width 91 height 13
click at [301, 111] on label "[PERSON_NAME]" at bounding box center [305, 112] width 36 height 6
click at [327, 260] on div at bounding box center [321, 140] width 642 height 281
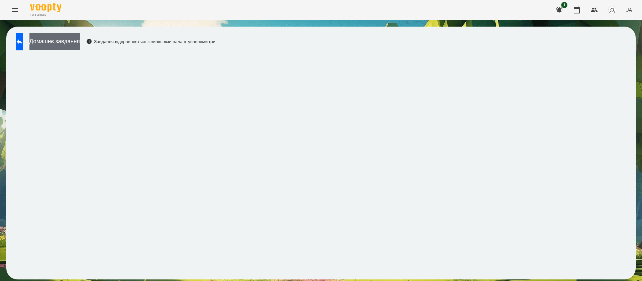
click at [67, 45] on button "Домашнє завдання" at bounding box center [54, 41] width 50 height 17
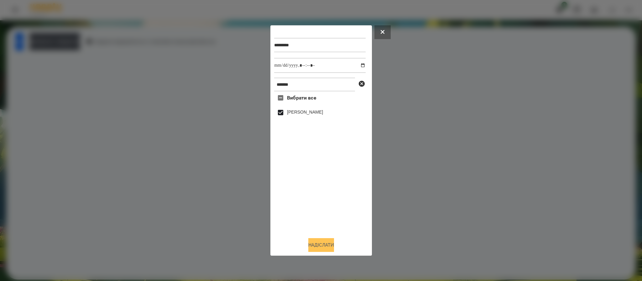
click at [311, 247] on button "Надіслати" at bounding box center [321, 245] width 26 height 14
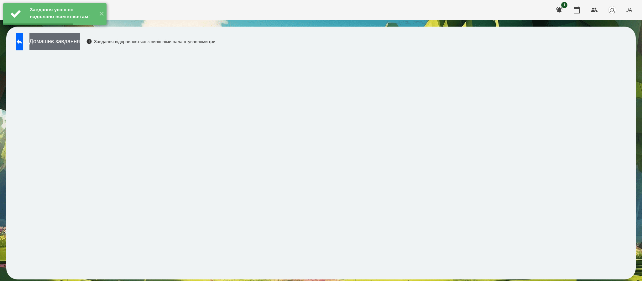
click at [80, 47] on button "Домашнє завдання" at bounding box center [54, 41] width 50 height 17
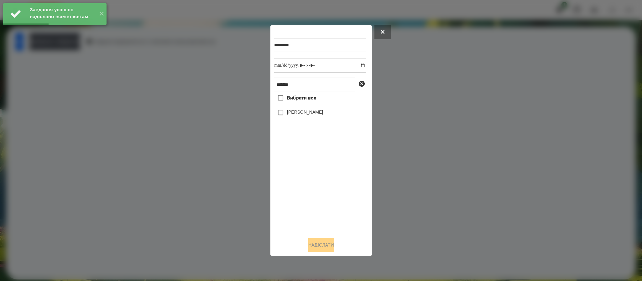
click at [288, 106] on div "Вибрати все [PERSON_NAME]" at bounding box center [319, 161] width 91 height 141
click at [291, 98] on span "Вибрати все" at bounding box center [301, 98] width 29 height 8
click at [326, 240] on button "Надіслати" at bounding box center [321, 245] width 26 height 14
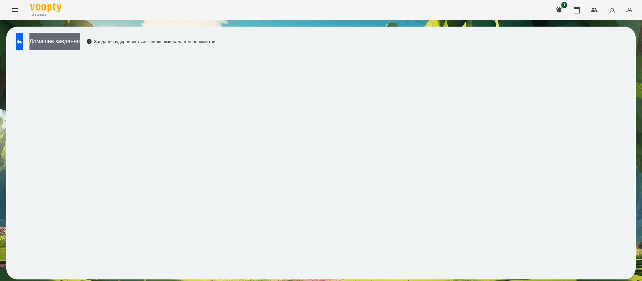
click at [80, 38] on button "Домашнє завдання" at bounding box center [54, 41] width 50 height 17
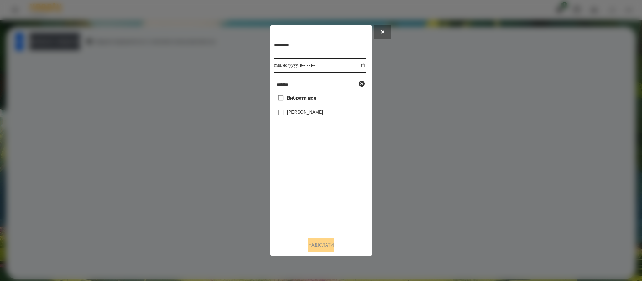
click at [358, 64] on input "datetime-local" at bounding box center [319, 65] width 91 height 15
type input "**********"
click at [255, 151] on div at bounding box center [321, 140] width 642 height 281
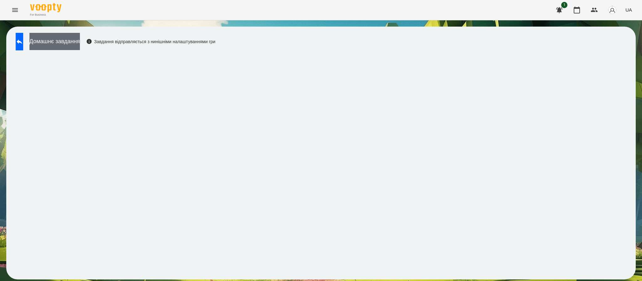
click at [80, 40] on button "Домашнє завдання" at bounding box center [54, 41] width 50 height 17
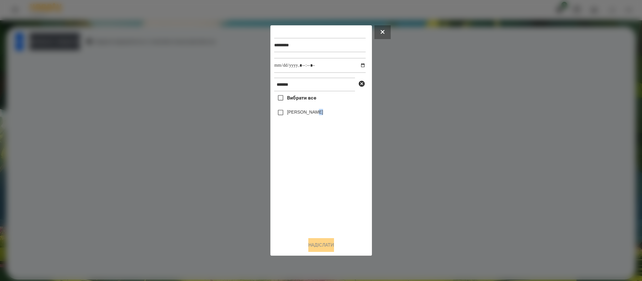
drag, startPoint x: 328, startPoint y: 111, endPoint x: 319, endPoint y: 110, distance: 8.9
click at [319, 110] on div "[PERSON_NAME]" at bounding box center [319, 112] width 91 height 13
click at [319, 110] on label "[PERSON_NAME]" at bounding box center [305, 112] width 36 height 6
click at [322, 242] on button "Надіслати" at bounding box center [321, 245] width 26 height 14
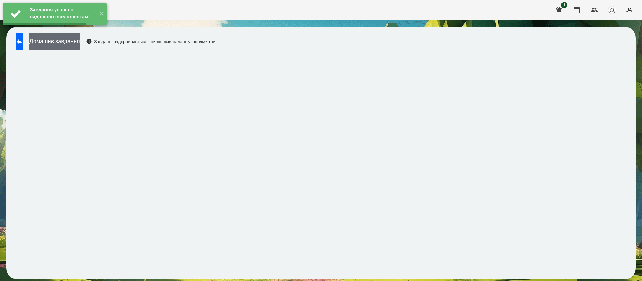
click at [80, 39] on button "Домашнє завдання" at bounding box center [54, 41] width 50 height 17
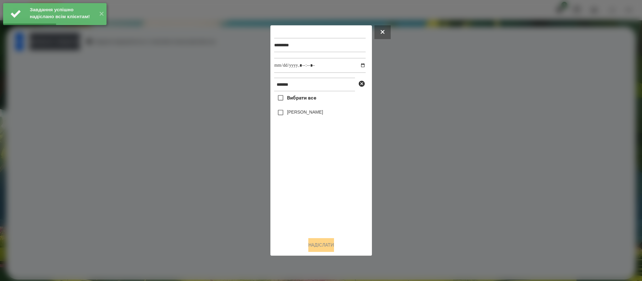
click at [311, 107] on div "[PERSON_NAME]" at bounding box center [319, 112] width 91 height 13
click at [311, 117] on div "[PERSON_NAME]" at bounding box center [319, 112] width 91 height 13
click at [304, 107] on div "Вибрати все [PERSON_NAME]" at bounding box center [319, 161] width 91 height 141
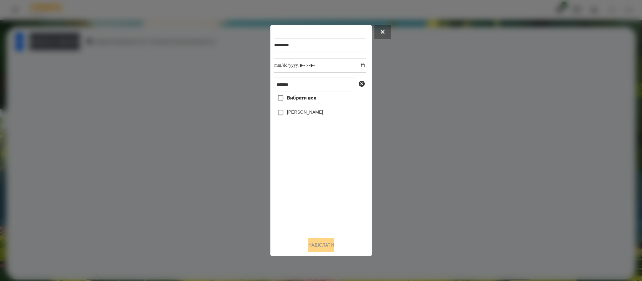
click at [306, 111] on label "[PERSON_NAME]" at bounding box center [305, 112] width 36 height 6
click at [326, 245] on button "Надіслати" at bounding box center [321, 245] width 26 height 14
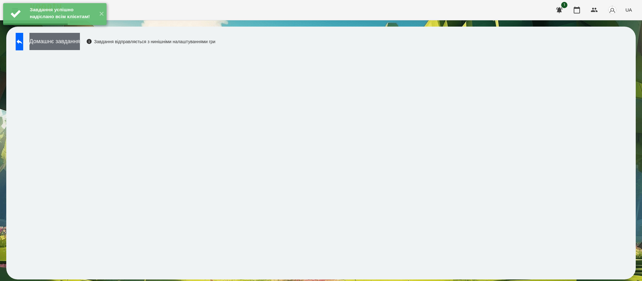
click at [80, 44] on button "Домашнє завдання" at bounding box center [54, 41] width 50 height 17
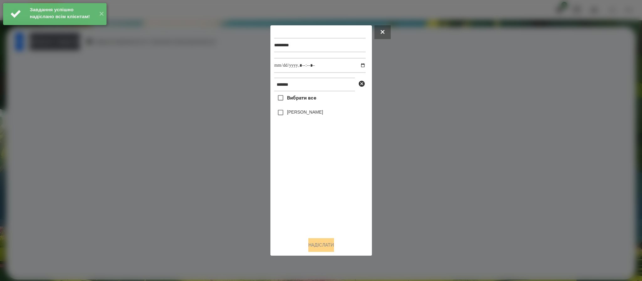
click at [309, 108] on div "[PERSON_NAME]" at bounding box center [319, 112] width 91 height 13
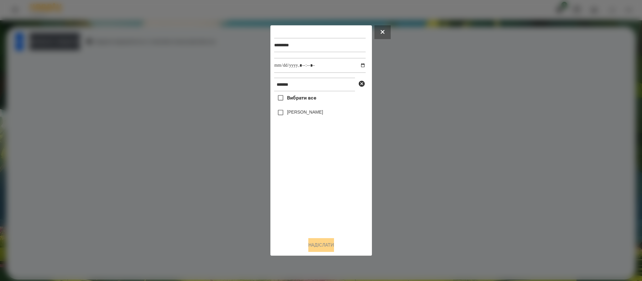
click at [288, 107] on div "[PERSON_NAME]" at bounding box center [319, 112] width 91 height 13
click at [291, 113] on label "[PERSON_NAME]" at bounding box center [305, 112] width 36 height 6
click at [321, 246] on button "Надіслати" at bounding box center [321, 245] width 26 height 14
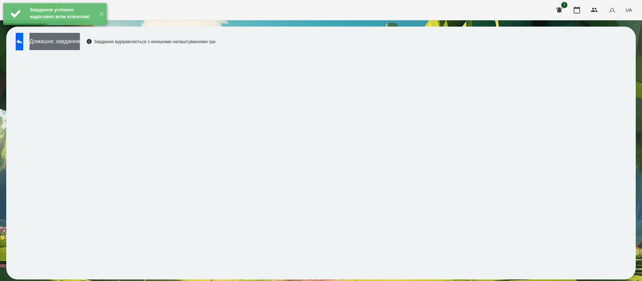
click at [80, 39] on button "Домашнє завдання" at bounding box center [54, 41] width 50 height 17
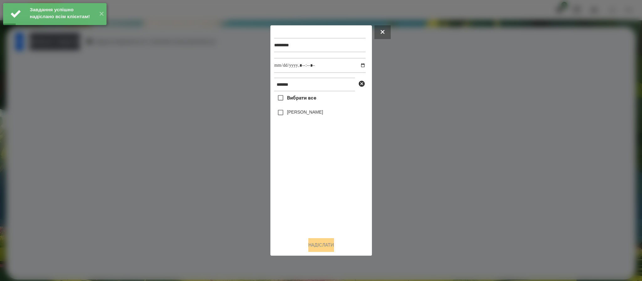
click at [299, 115] on label "[PERSON_NAME]" at bounding box center [305, 112] width 36 height 6
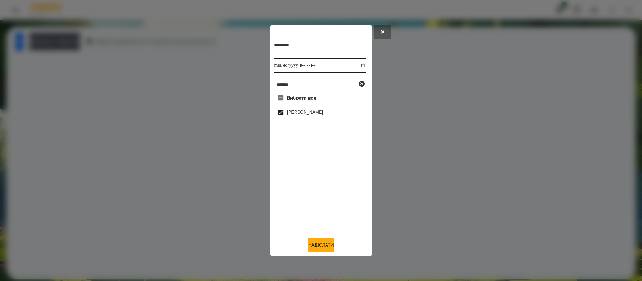
click at [356, 64] on input "datetime-local" at bounding box center [319, 65] width 91 height 15
type input "**********"
click at [317, 219] on div "Вибрати все [PERSON_NAME]" at bounding box center [319, 161] width 91 height 141
click at [314, 250] on button "Надіслати" at bounding box center [321, 245] width 26 height 14
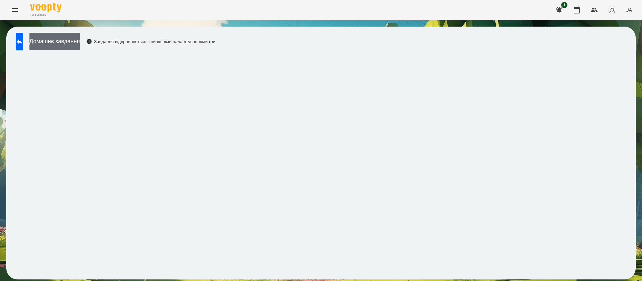
click at [80, 38] on button "Домашнє завдання" at bounding box center [54, 41] width 50 height 17
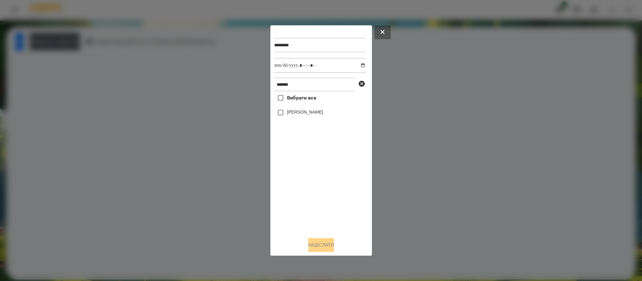
click at [304, 115] on label "[PERSON_NAME]" at bounding box center [305, 112] width 36 height 6
click at [330, 250] on button "Надіслати" at bounding box center [321, 245] width 26 height 14
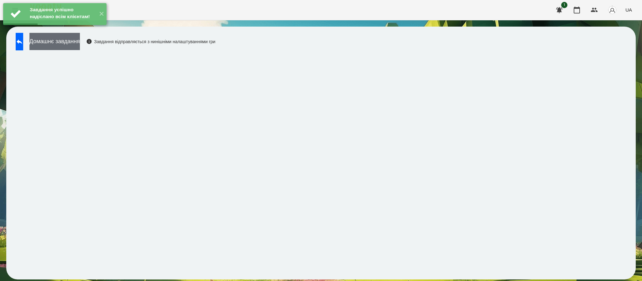
click at [69, 42] on button "Домашнє завдання" at bounding box center [54, 41] width 50 height 17
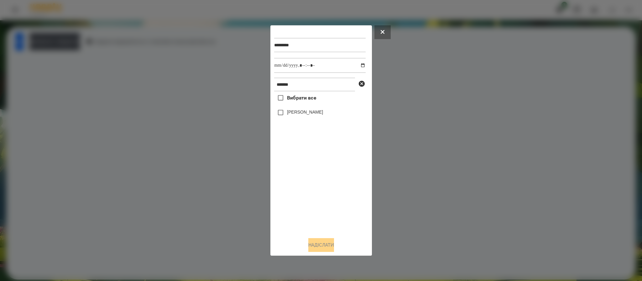
click at [314, 109] on label "[PERSON_NAME]" at bounding box center [305, 112] width 36 height 6
click at [311, 243] on button "Надіслати" at bounding box center [321, 245] width 26 height 14
click at [76, 45] on div at bounding box center [321, 140] width 642 height 281
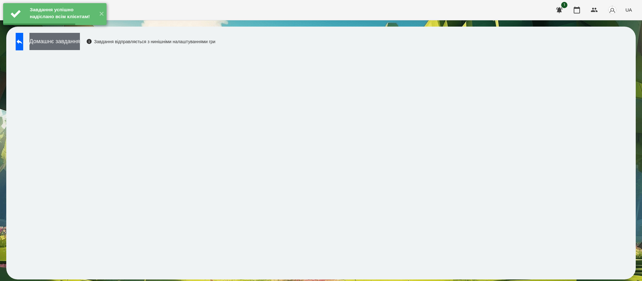
click at [77, 45] on button "Домашнє завдання" at bounding box center [54, 41] width 50 height 17
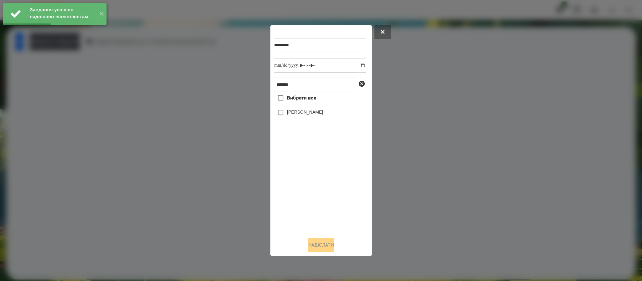
click at [315, 115] on label "[PERSON_NAME]" at bounding box center [305, 112] width 36 height 6
click at [358, 67] on input "datetime-local" at bounding box center [319, 65] width 91 height 15
type input "**********"
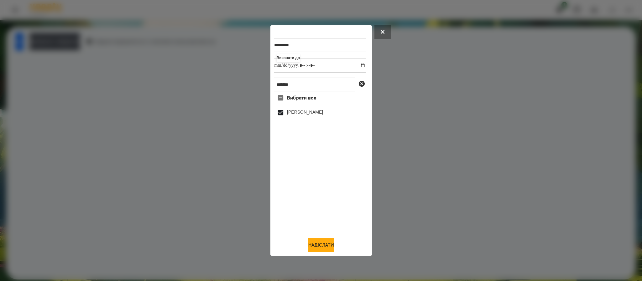
drag, startPoint x: 313, startPoint y: 184, endPoint x: 313, endPoint y: 191, distance: 6.9
click at [313, 187] on div "Вибрати все [PERSON_NAME]" at bounding box center [319, 161] width 91 height 141
click at [334, 252] on button "Надіслати" at bounding box center [321, 245] width 26 height 14
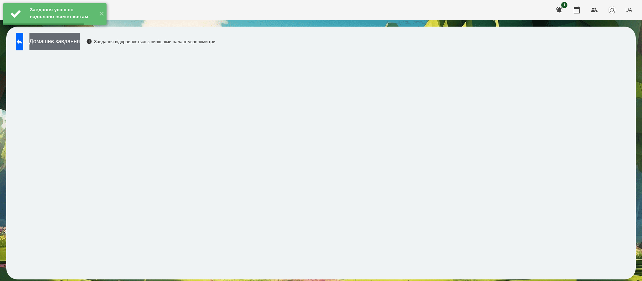
click at [80, 46] on button "Домашнє завдання" at bounding box center [54, 41] width 50 height 17
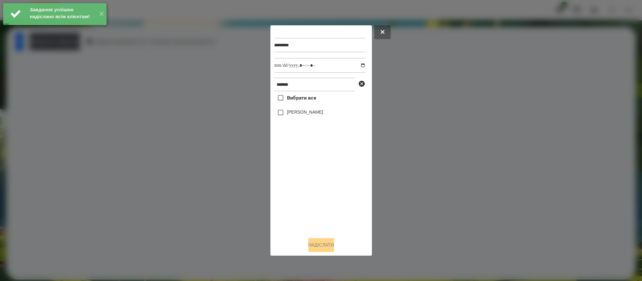
click at [305, 112] on label "[PERSON_NAME]" at bounding box center [305, 112] width 36 height 6
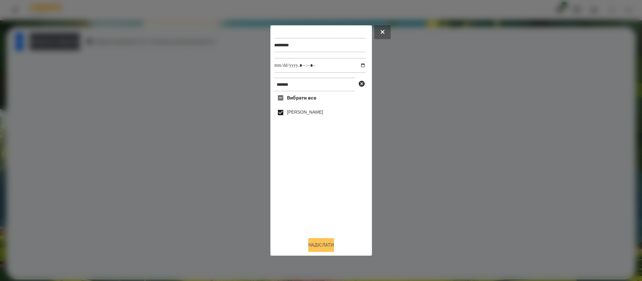
click at [321, 251] on button "Надіслати" at bounding box center [321, 245] width 26 height 14
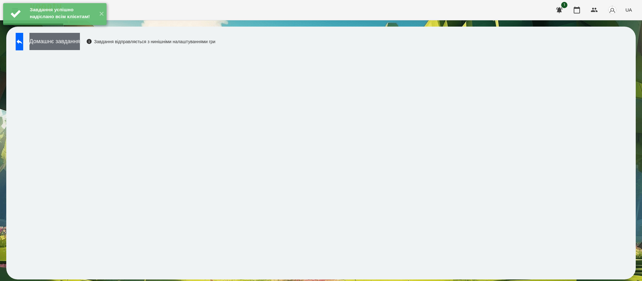
click at [80, 47] on button "Домашнє завдання" at bounding box center [54, 41] width 50 height 17
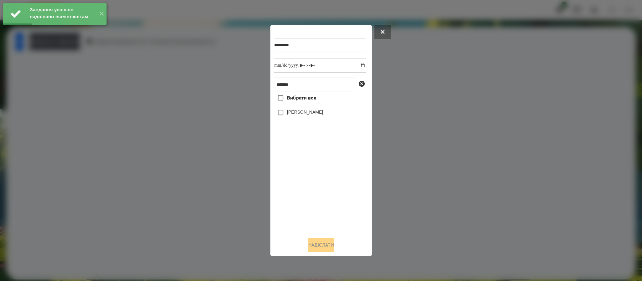
click at [301, 113] on label "[PERSON_NAME]" at bounding box center [305, 112] width 36 height 6
click at [322, 248] on button "Надіслати" at bounding box center [321, 245] width 26 height 14
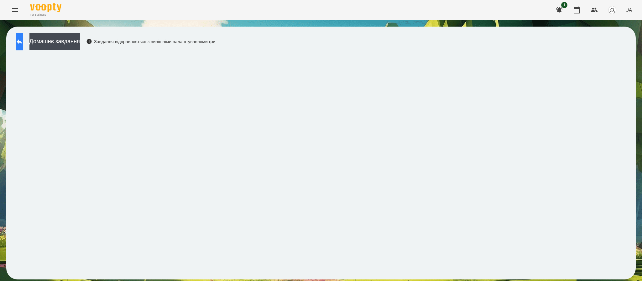
click at [23, 43] on icon at bounding box center [20, 42] width 8 height 8
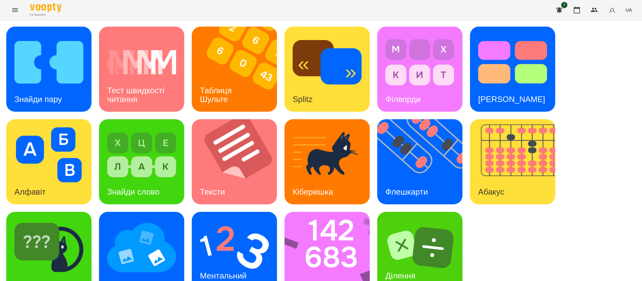
scroll to position [22, 0]
click at [304, 232] on img at bounding box center [330, 254] width 93 height 85
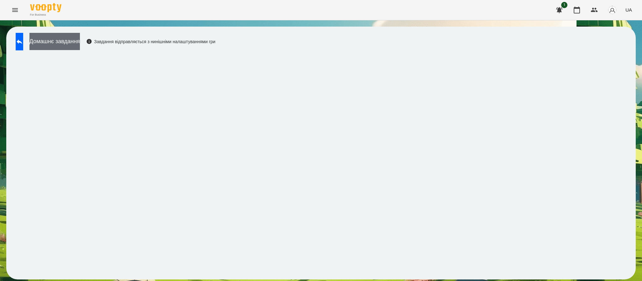
click at [80, 39] on button "Домашнє завдання" at bounding box center [54, 41] width 50 height 17
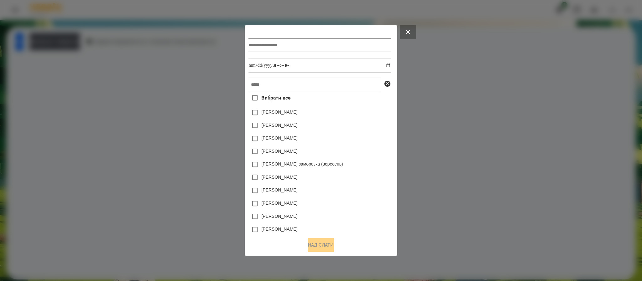
click at [301, 43] on input "text" at bounding box center [319, 45] width 142 height 14
type input "*******"
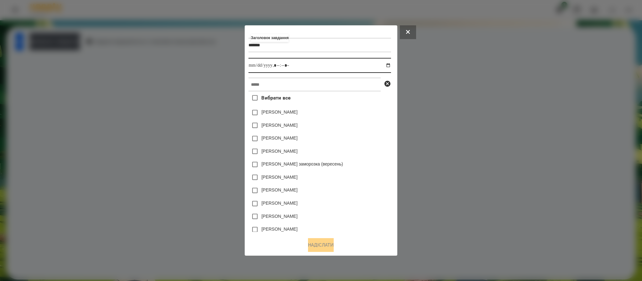
click at [301, 64] on input "datetime-local" at bounding box center [319, 65] width 142 height 15
click at [390, 67] on input "datetime-local" at bounding box center [319, 65] width 142 height 15
type input "**********"
click at [378, 121] on div "[PERSON_NAME]" at bounding box center [319, 125] width 142 height 13
click at [285, 88] on input "text" at bounding box center [314, 85] width 132 height 14
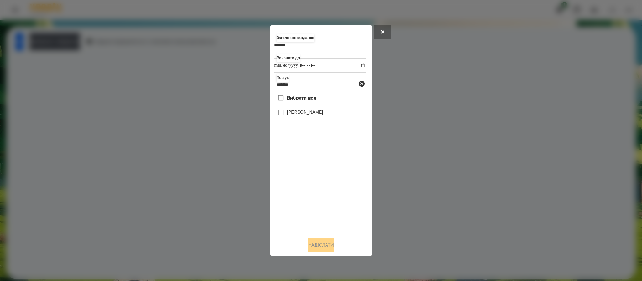
type input "*******"
click at [327, 109] on div "[PERSON_NAME]" at bounding box center [319, 112] width 91 height 13
click at [320, 115] on label "[PERSON_NAME]" at bounding box center [305, 112] width 36 height 6
click at [319, 246] on button "Надіслати" at bounding box center [321, 245] width 26 height 14
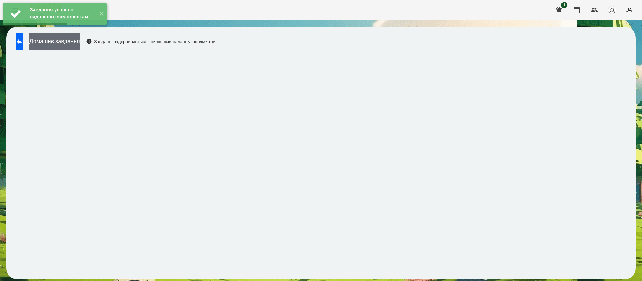
click at [80, 44] on button "Домашнє завдання" at bounding box center [54, 41] width 50 height 17
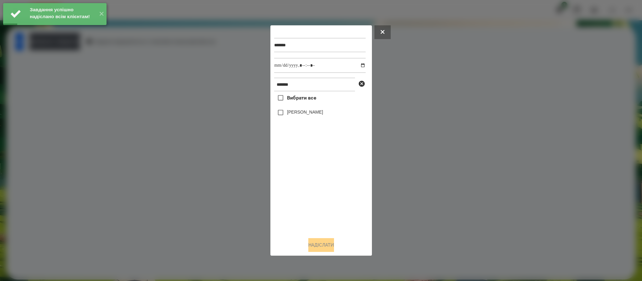
click at [294, 112] on label "[PERSON_NAME]" at bounding box center [305, 112] width 36 height 6
click at [321, 247] on button "Надіслати" at bounding box center [321, 245] width 26 height 14
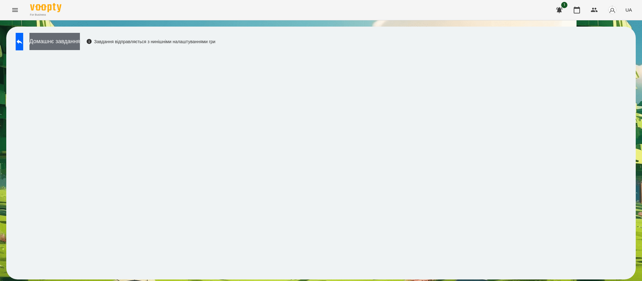
click at [72, 47] on button "Домашнє завдання" at bounding box center [54, 41] width 50 height 17
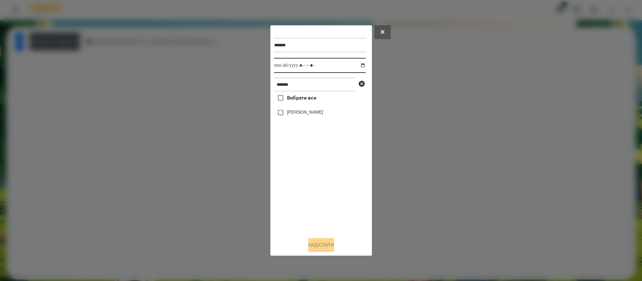
click at [353, 64] on input "datetime-local" at bounding box center [319, 65] width 91 height 15
click at [357, 68] on input "datetime-local" at bounding box center [319, 65] width 91 height 15
type input "**********"
click at [323, 225] on div "Вибрати все [PERSON_NAME]" at bounding box center [319, 161] width 91 height 141
click at [298, 115] on label "[PERSON_NAME]" at bounding box center [305, 112] width 36 height 6
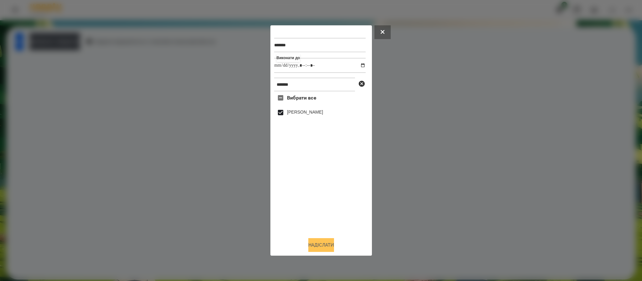
click at [312, 248] on button "Надіслати" at bounding box center [321, 245] width 26 height 14
click at [86, 43] on div at bounding box center [321, 140] width 642 height 281
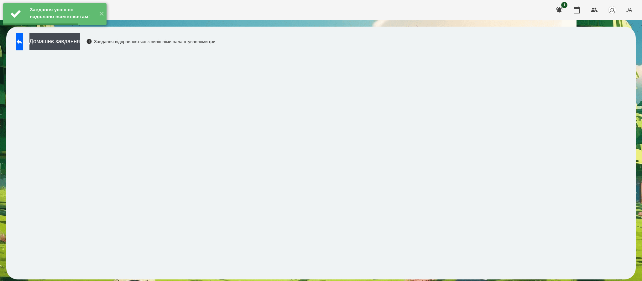
click at [80, 43] on button "Домашнє завдання" at bounding box center [54, 41] width 50 height 17
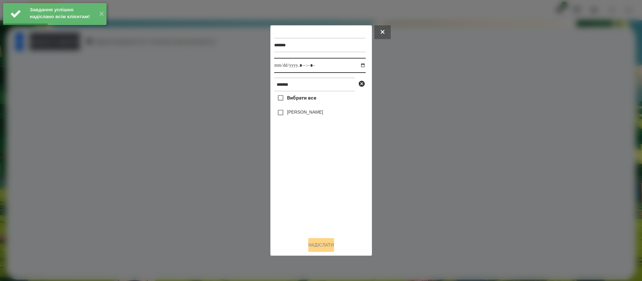
click at [359, 63] on input "datetime-local" at bounding box center [319, 65] width 91 height 15
type input "**********"
click at [327, 206] on div "Вибрати все [PERSON_NAME]" at bounding box center [319, 161] width 91 height 141
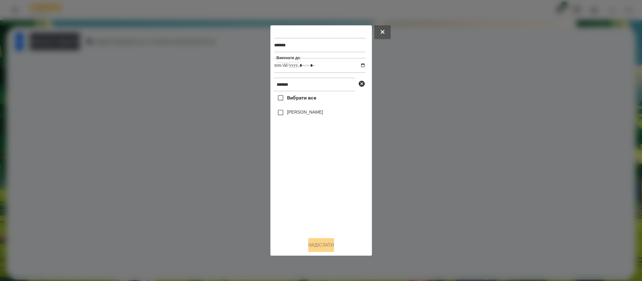
click at [296, 112] on label "[PERSON_NAME]" at bounding box center [305, 112] width 36 height 6
click at [325, 250] on button "Надіслати" at bounding box center [321, 245] width 26 height 14
click at [86, 44] on div at bounding box center [321, 140] width 642 height 281
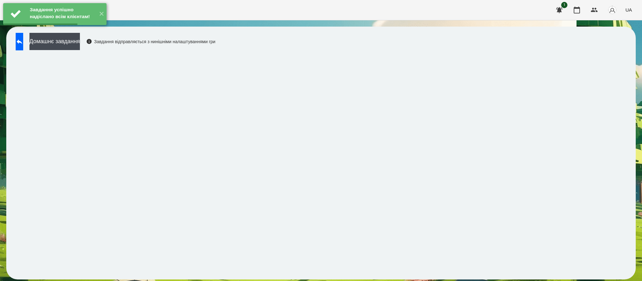
click at [80, 44] on button "Домашнє завдання" at bounding box center [54, 41] width 50 height 17
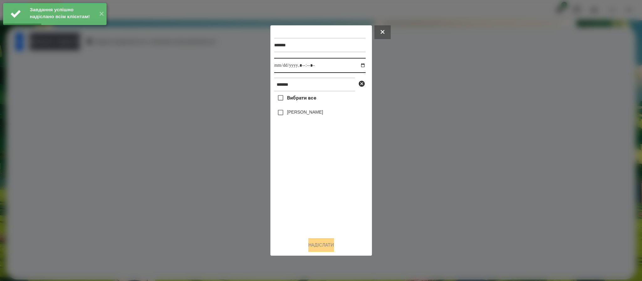
click at [357, 64] on input "datetime-local" at bounding box center [319, 65] width 91 height 15
type input "**********"
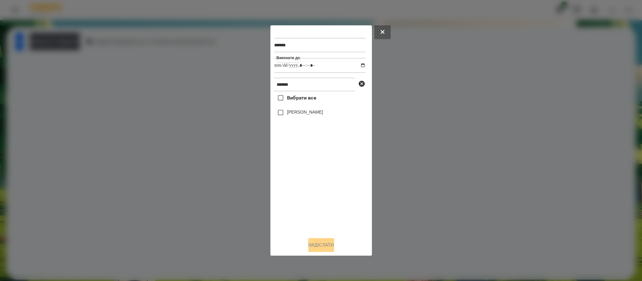
click at [343, 240] on div "Надіслати" at bounding box center [321, 245] width 94 height 14
click at [305, 115] on label "[PERSON_NAME]" at bounding box center [305, 112] width 36 height 6
click at [328, 247] on button "Надіслати" at bounding box center [321, 245] width 26 height 14
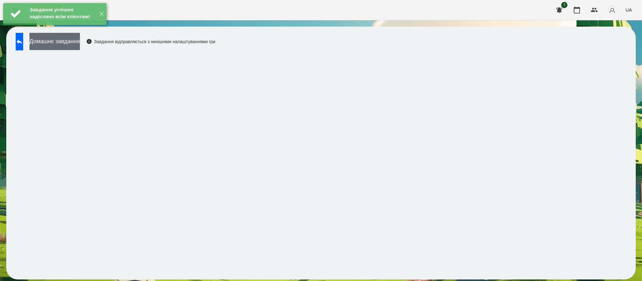
click at [80, 48] on button "Домашнє завдання" at bounding box center [54, 41] width 50 height 17
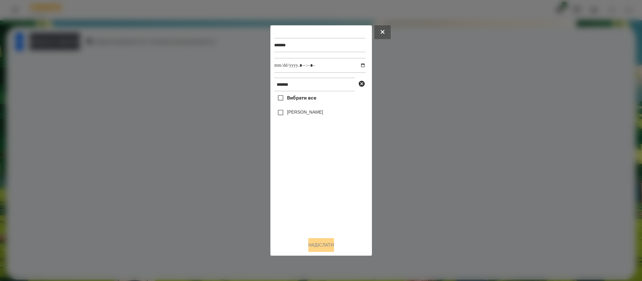
click at [293, 110] on label "[PERSON_NAME]" at bounding box center [305, 112] width 36 height 6
click at [358, 66] on input "datetime-local" at bounding box center [319, 65] width 91 height 15
click at [337, 203] on div "Вибрати все [PERSON_NAME]" at bounding box center [319, 161] width 91 height 141
click at [312, 247] on button "Надіслати" at bounding box center [321, 245] width 26 height 14
click at [62, 39] on div at bounding box center [321, 140] width 642 height 281
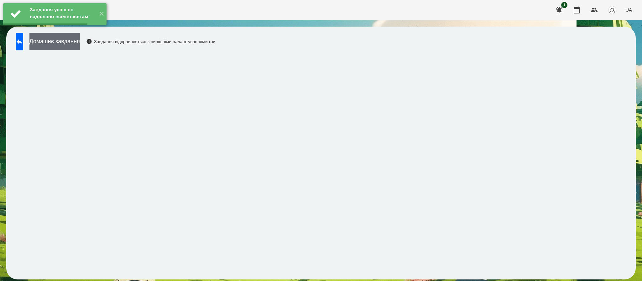
click at [69, 42] on button "Домашнє завдання" at bounding box center [54, 41] width 50 height 17
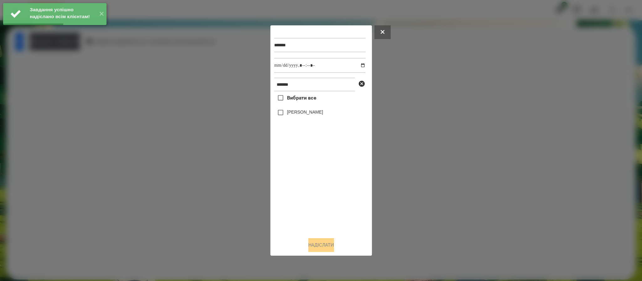
click at [311, 106] on div "Вибрати все [PERSON_NAME]" at bounding box center [319, 161] width 91 height 141
click at [312, 101] on span "Вибрати все" at bounding box center [301, 98] width 29 height 8
click at [357, 63] on input "datetime-local" at bounding box center [319, 65] width 91 height 15
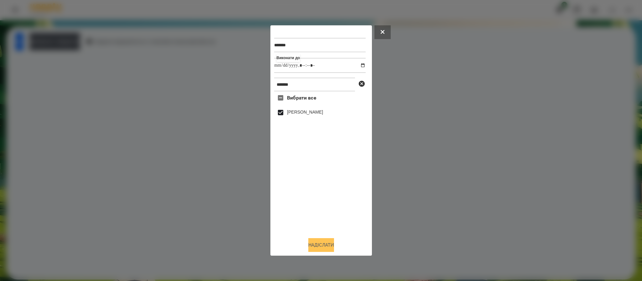
type input "**********"
click at [334, 245] on button "Надіслати" at bounding box center [321, 245] width 26 height 14
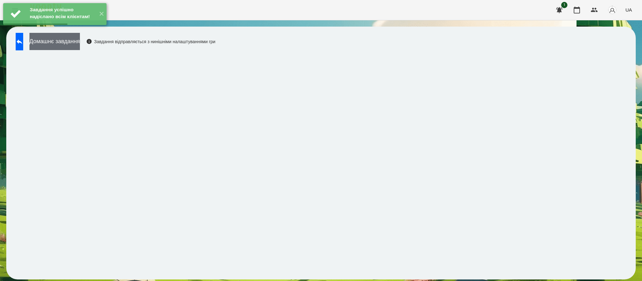
click at [80, 43] on button "Домашнє завдання" at bounding box center [54, 41] width 50 height 17
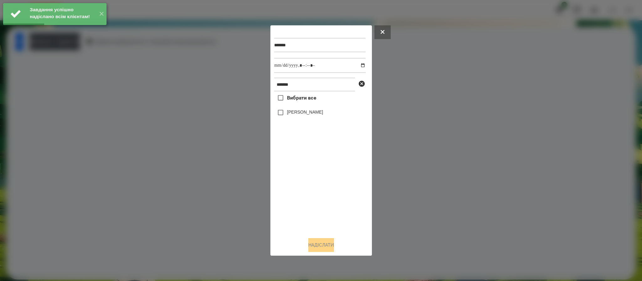
click at [301, 111] on label "[PERSON_NAME]" at bounding box center [305, 112] width 36 height 6
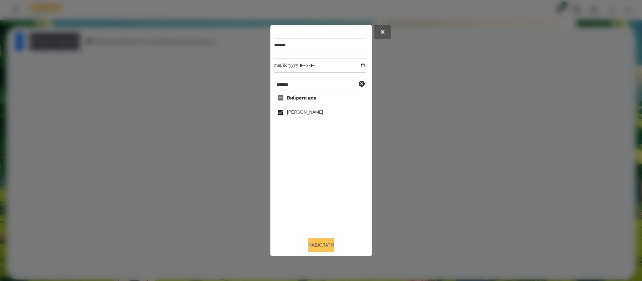
click at [322, 245] on button "Надіслати" at bounding box center [321, 245] width 26 height 14
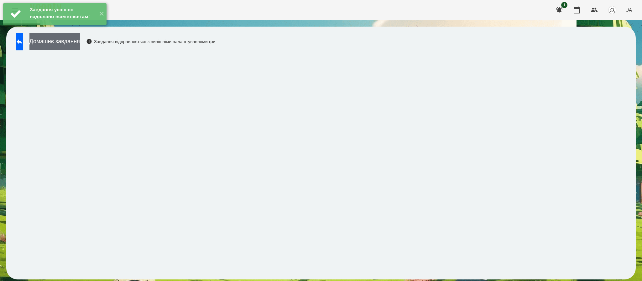
click at [80, 39] on button "Домашнє завдання" at bounding box center [54, 41] width 50 height 17
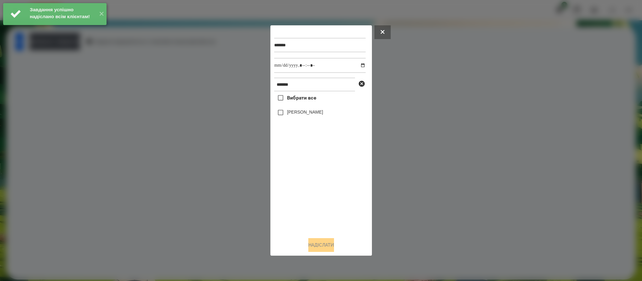
click at [313, 118] on div "[PERSON_NAME]" at bounding box center [319, 112] width 91 height 13
click at [314, 111] on label "[PERSON_NAME]" at bounding box center [305, 112] width 36 height 6
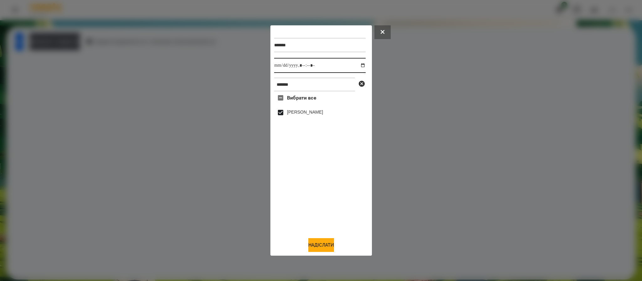
click at [358, 67] on input "datetime-local" at bounding box center [319, 65] width 91 height 15
type input "**********"
click at [311, 194] on div "Вибрати все [PERSON_NAME]" at bounding box center [319, 161] width 91 height 141
click at [314, 241] on button "Надіслати" at bounding box center [321, 245] width 26 height 14
click at [98, 43] on div at bounding box center [321, 140] width 642 height 281
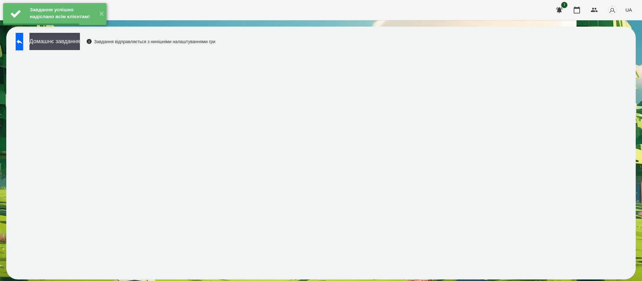
click at [80, 43] on button "Домашнє завдання" at bounding box center [54, 41] width 50 height 17
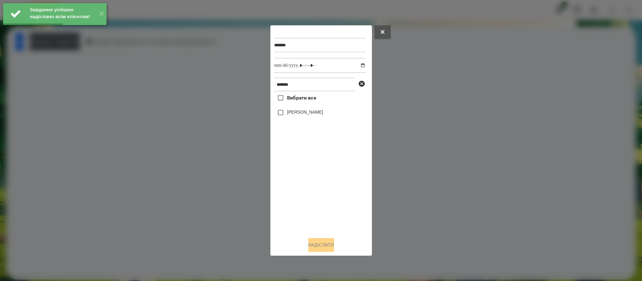
click at [316, 112] on label "[PERSON_NAME]" at bounding box center [305, 112] width 36 height 6
click at [322, 248] on button "Надіслати" at bounding box center [321, 245] width 26 height 14
